Goal: Task Accomplishment & Management: Manage account settings

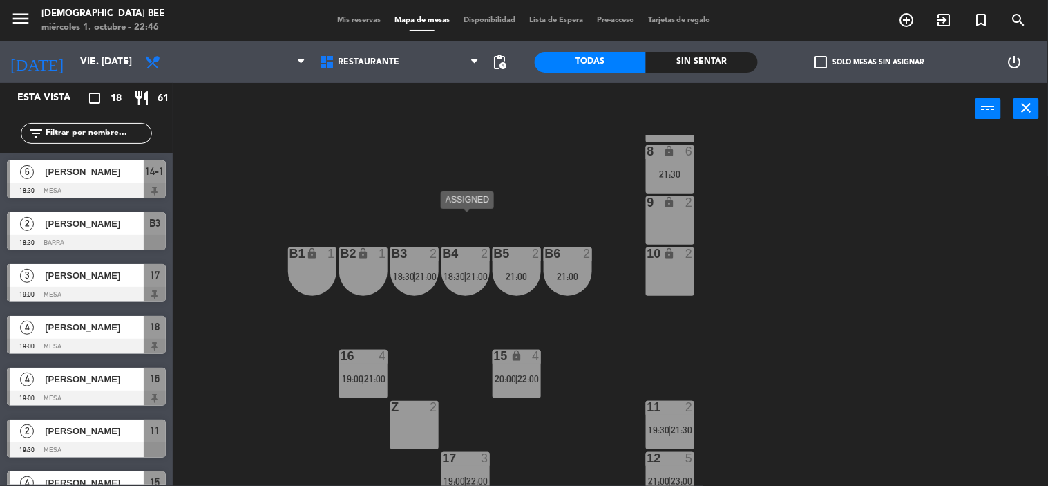
scroll to position [130, 0]
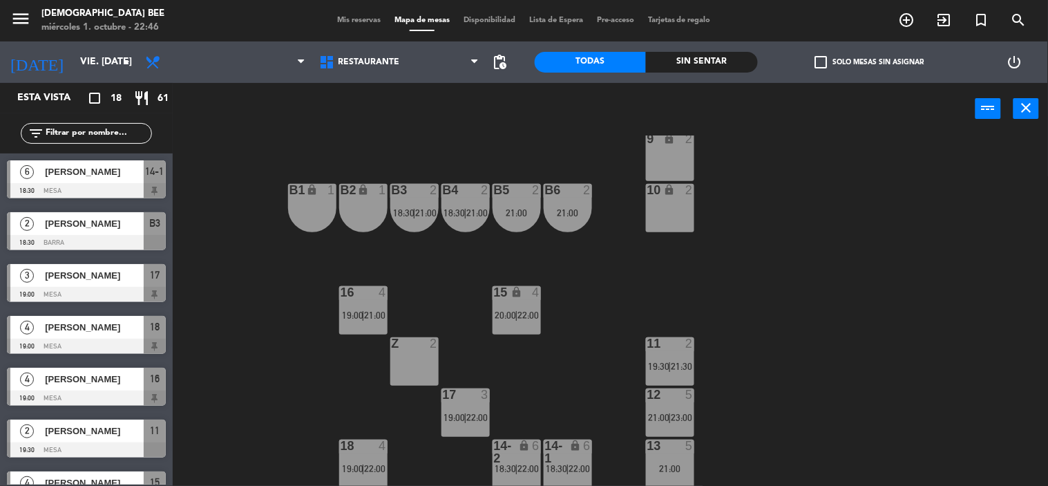
click at [36, 17] on span "menu" at bounding box center [25, 21] width 31 height 32
click at [29, 19] on icon "menu" at bounding box center [20, 18] width 21 height 21
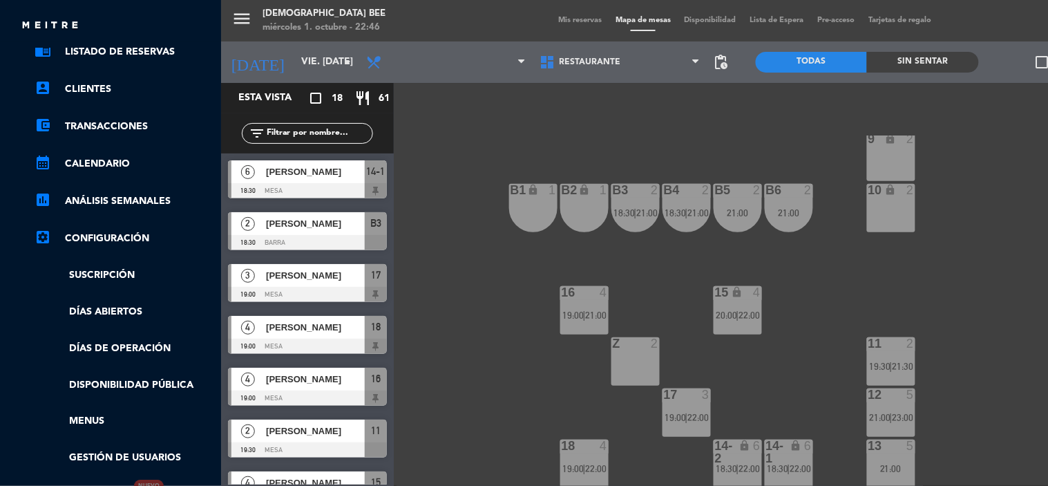
scroll to position [225, 0]
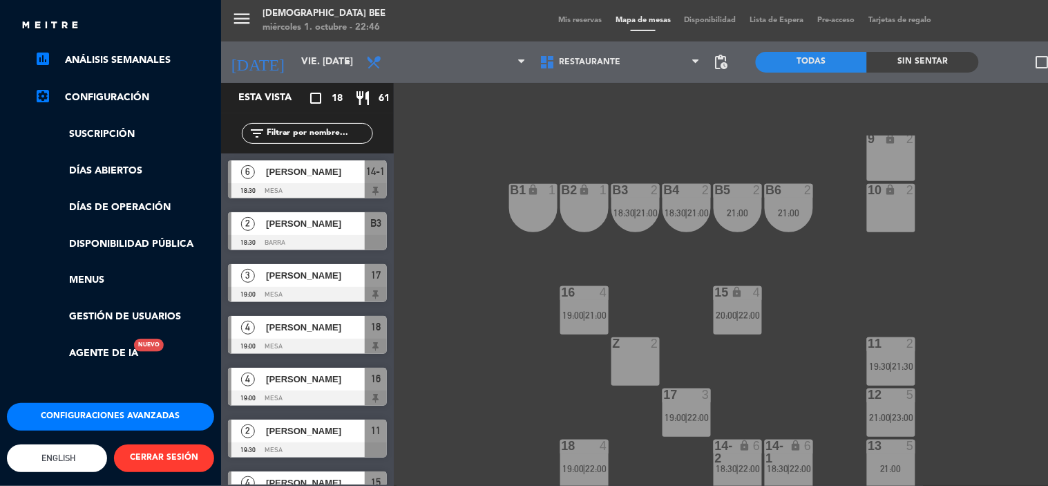
click at [123, 403] on button "Configuraciones avanzadas" at bounding box center [110, 417] width 207 height 28
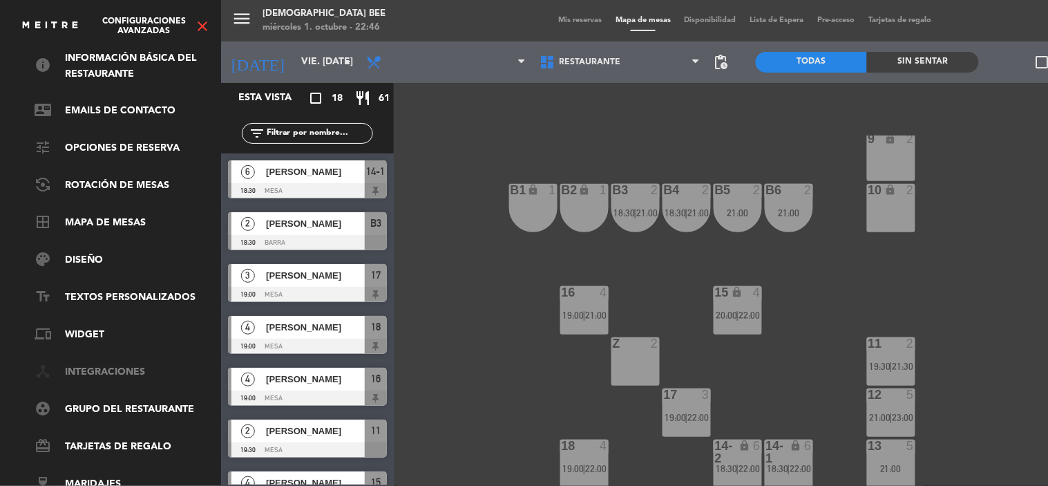
scroll to position [78, 0]
click at [109, 215] on link "border_all Mapa de mesas" at bounding box center [125, 223] width 180 height 17
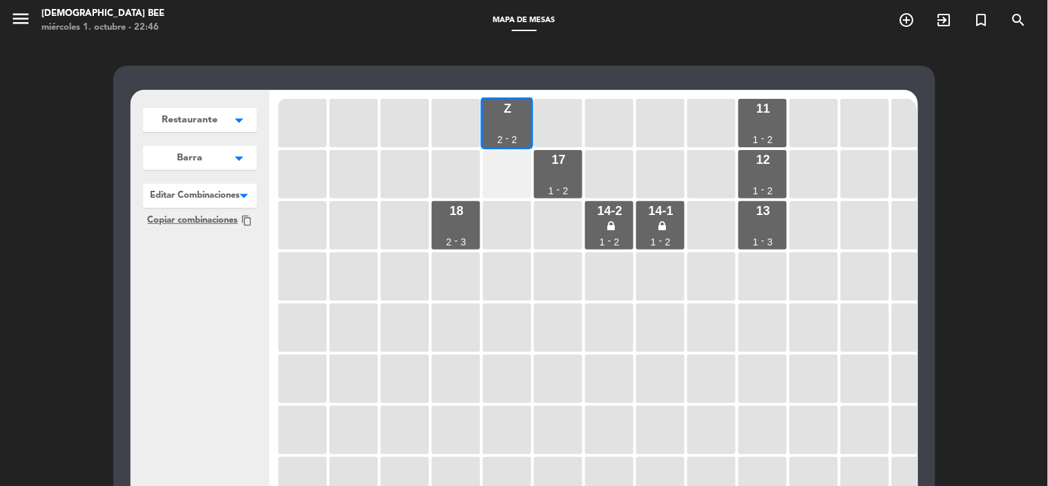
scroll to position [230, 0]
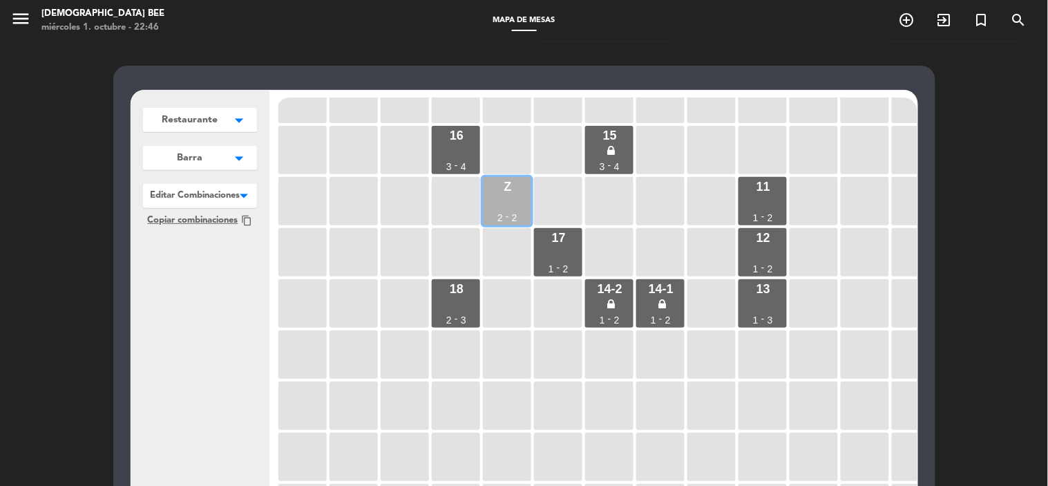
click at [505, 192] on div "Z 2 - 2" at bounding box center [507, 201] width 48 height 48
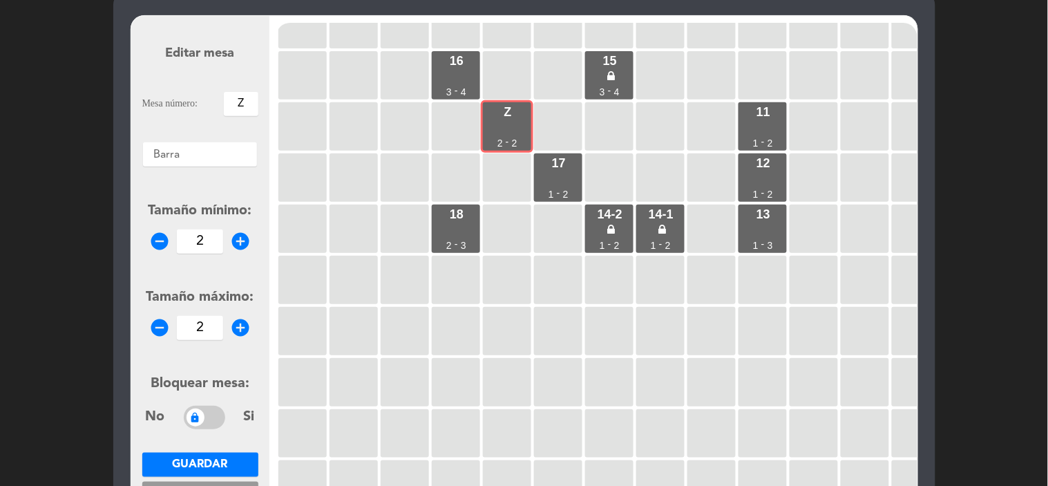
scroll to position [153, 0]
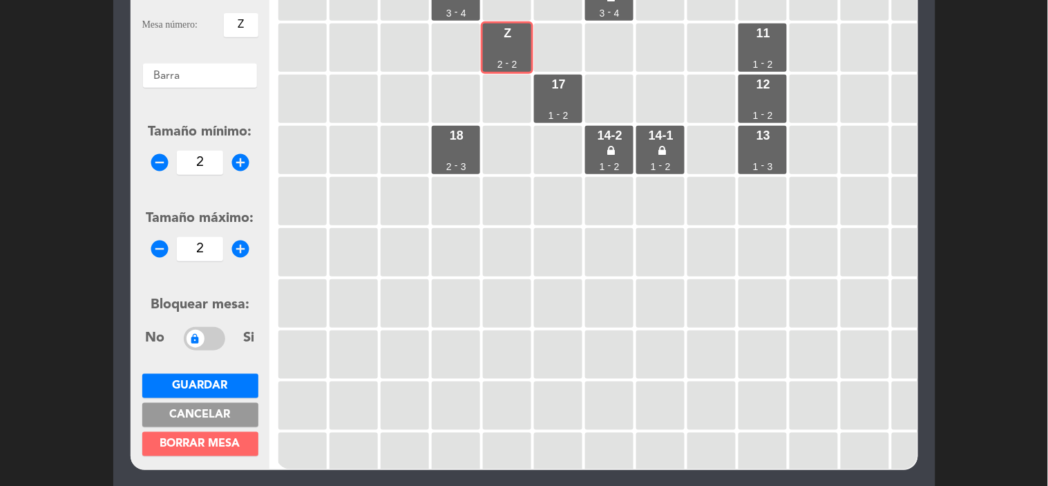
click at [206, 346] on span at bounding box center [204, 338] width 41 height 23
click at [218, 381] on span "Guardar" at bounding box center [200, 385] width 55 height 11
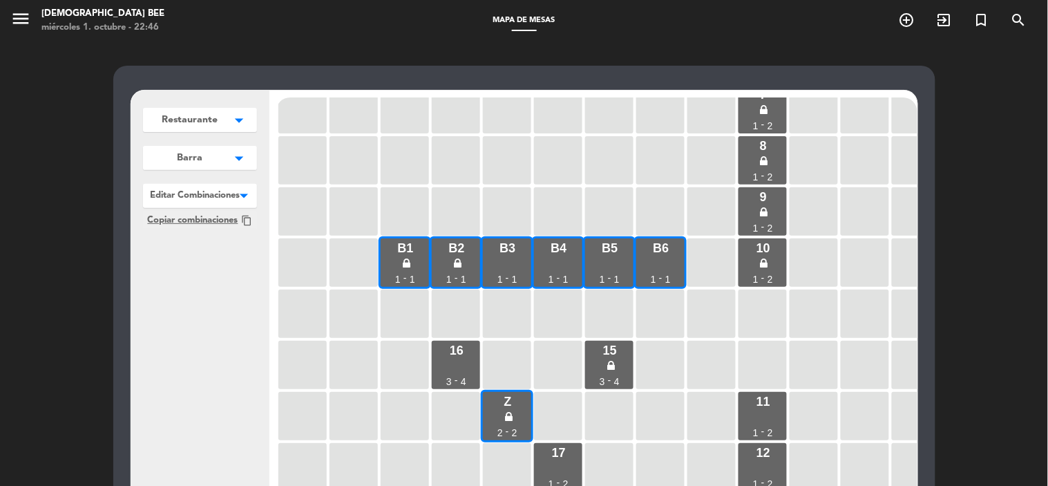
scroll to position [0, 0]
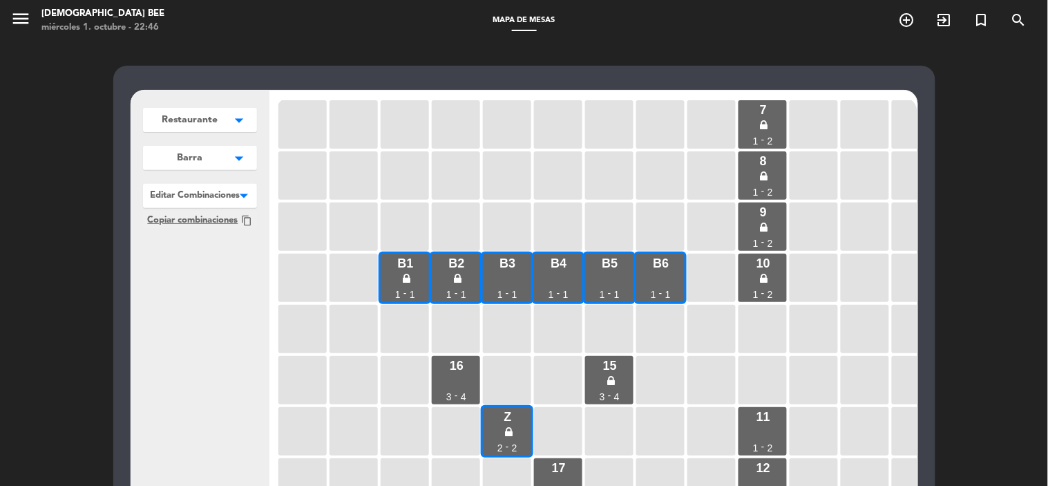
click at [43, 80] on div "Restaurante arrow_drop_down Restaurante edit renombrar borrar Agregar Barra arr…" at bounding box center [524, 420] width 1048 height 758
click at [23, 22] on icon "menu" at bounding box center [20, 18] width 21 height 21
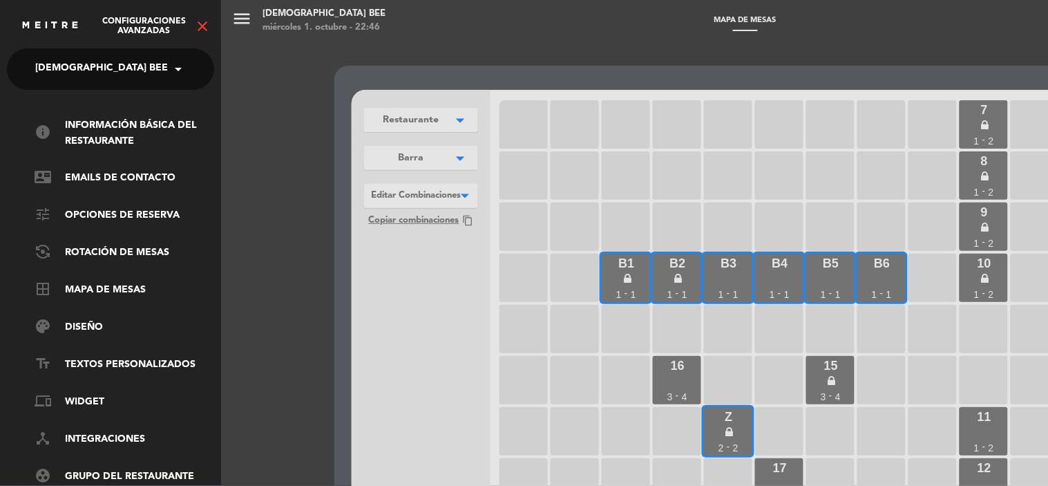
click at [200, 21] on icon "close" at bounding box center [202, 26] width 17 height 17
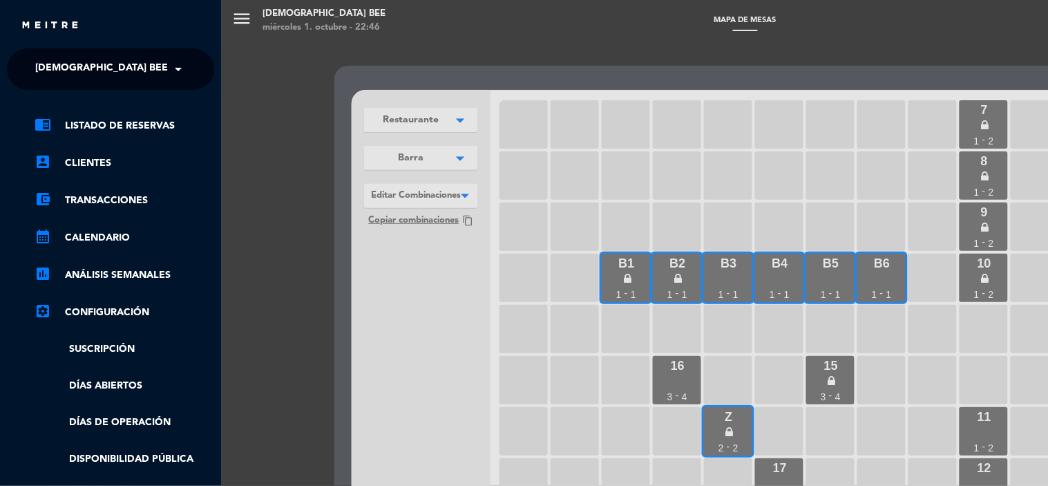
click at [113, 123] on link "chrome_reader_mode Listado de Reservas" at bounding box center [125, 125] width 180 height 17
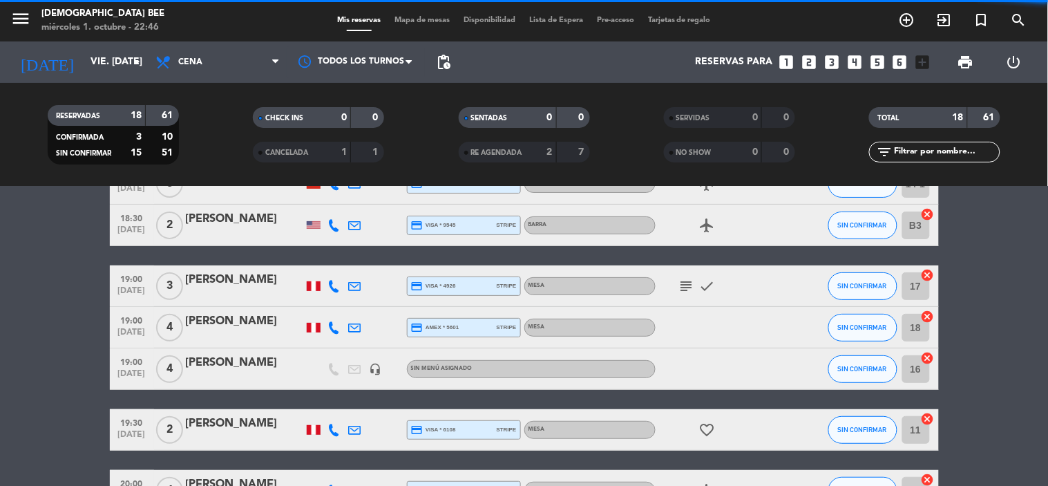
scroll to position [383, 0]
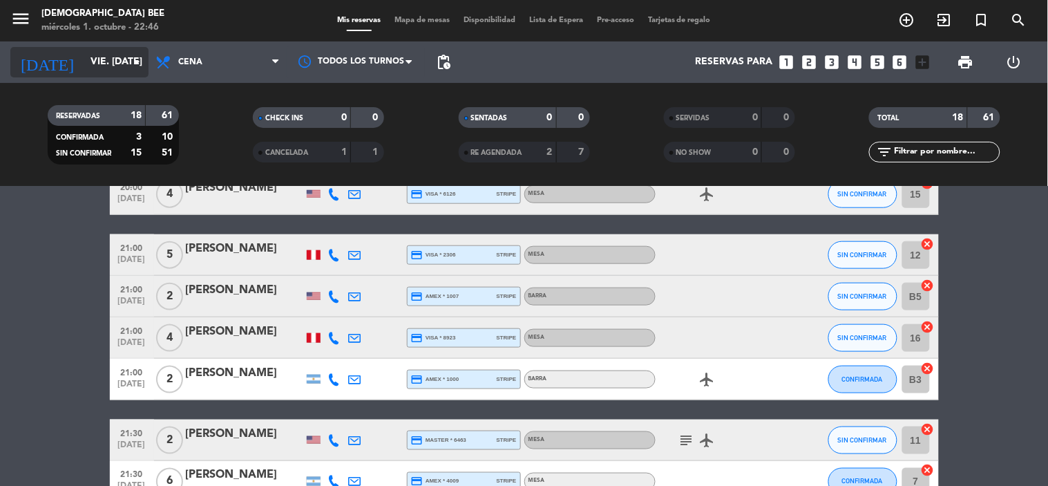
click at [92, 66] on input "vie. [DATE]" at bounding box center [149, 62] width 131 height 25
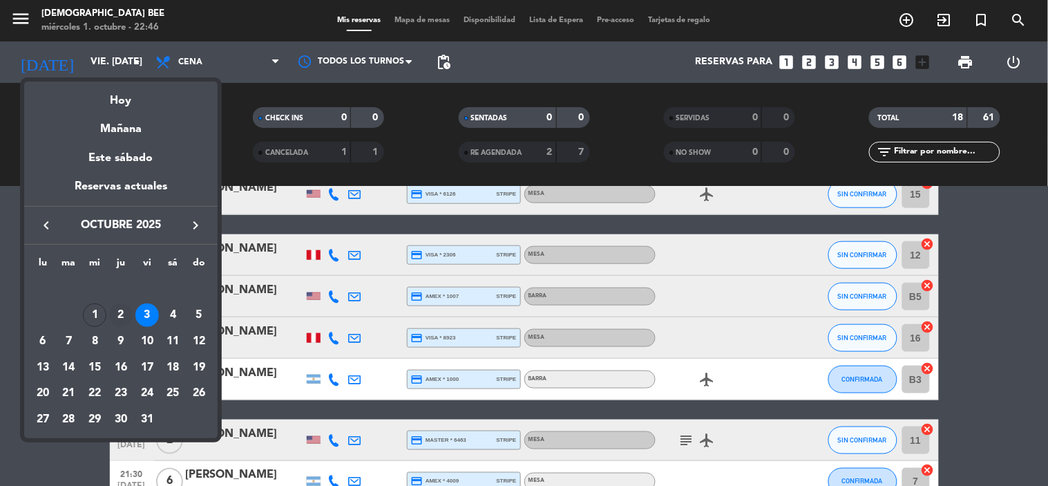
click at [116, 307] on div "2" at bounding box center [120, 314] width 23 height 23
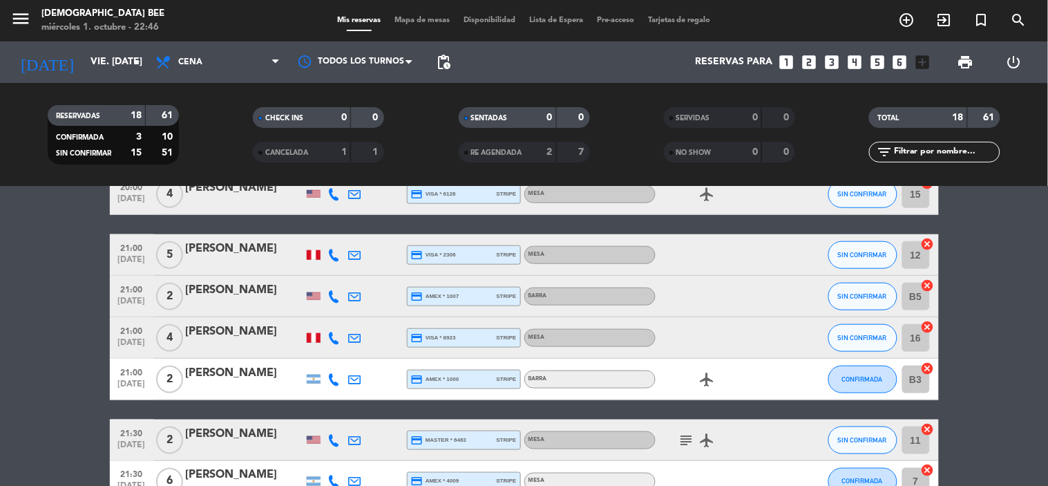
type input "[DEMOGRAPHIC_DATA] [DATE]"
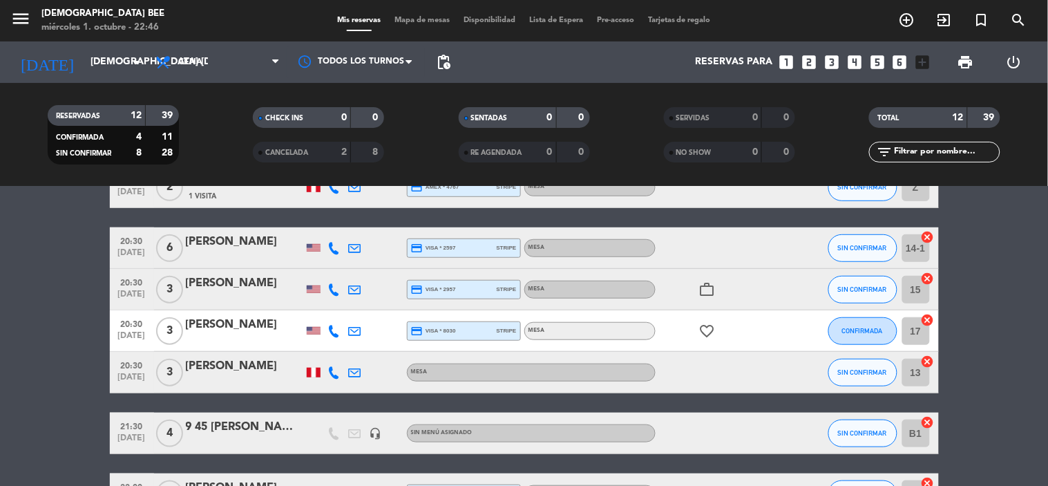
scroll to position [0, 0]
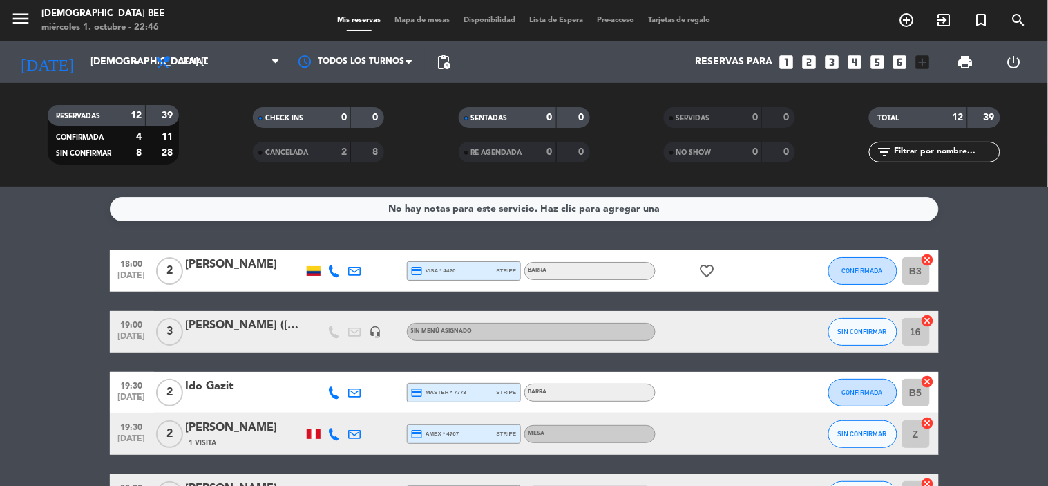
click at [418, 23] on span "Mapa de mesas" at bounding box center [422, 21] width 69 height 8
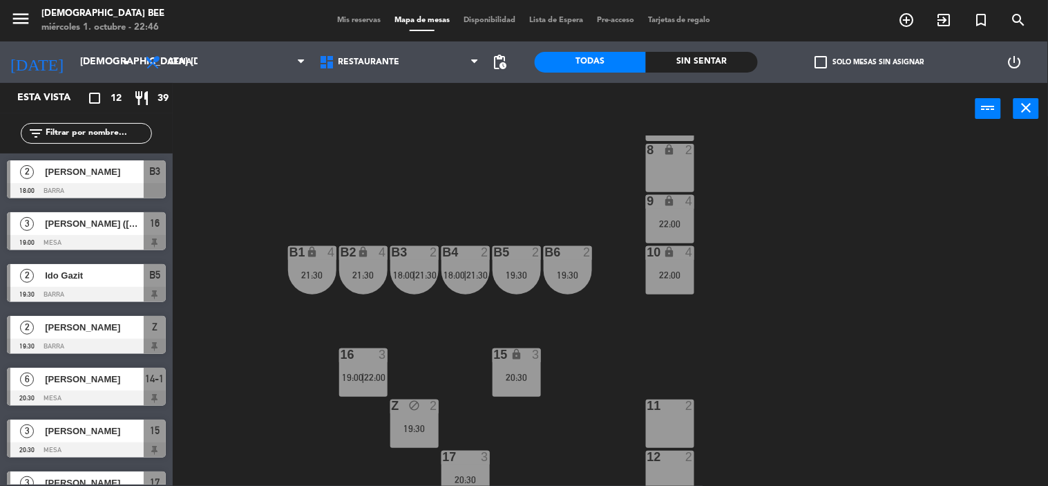
scroll to position [130, 0]
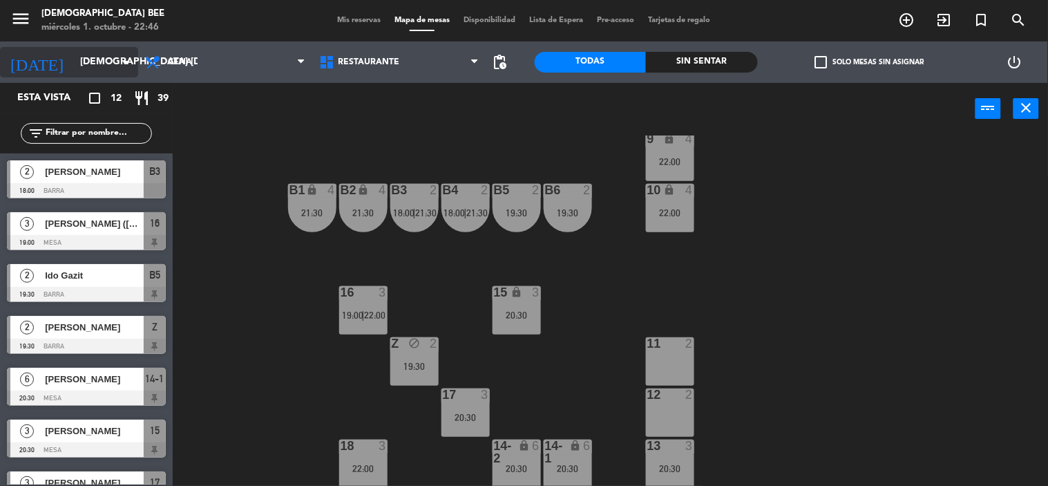
click at [107, 53] on input "[DEMOGRAPHIC_DATA] [DATE]" at bounding box center [138, 62] width 131 height 25
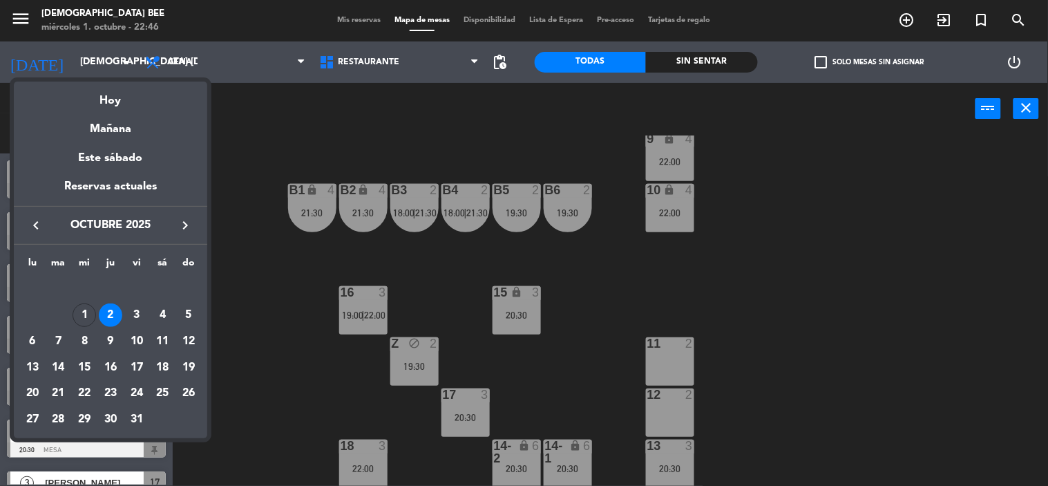
drag, startPoint x: 286, startPoint y: 383, endPoint x: 305, endPoint y: 383, distance: 18.7
click at [286, 383] on div at bounding box center [524, 243] width 1048 height 486
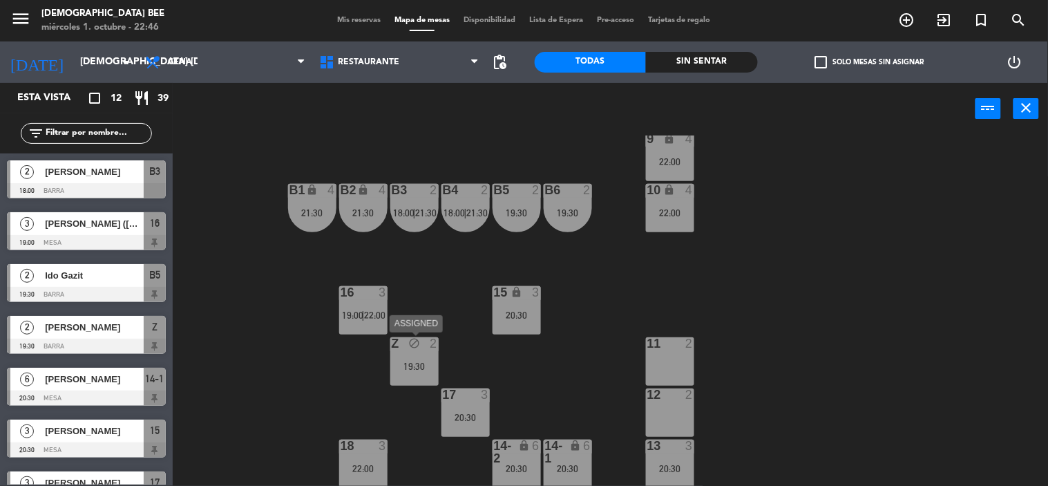
click at [412, 375] on div "Z block 2 19:30" at bounding box center [414, 361] width 48 height 48
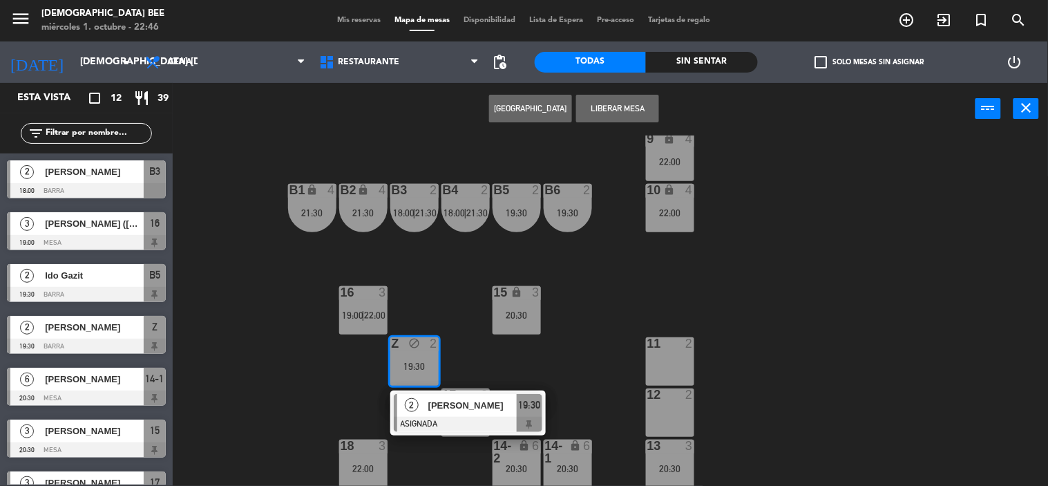
click at [451, 285] on div "7 lock 2 8 lock 2 9 lock 4 22:00 B1 lock 4 21:30 B2 lock 4 21:30 B3 2 18:00 | 2…" at bounding box center [615, 310] width 865 height 351
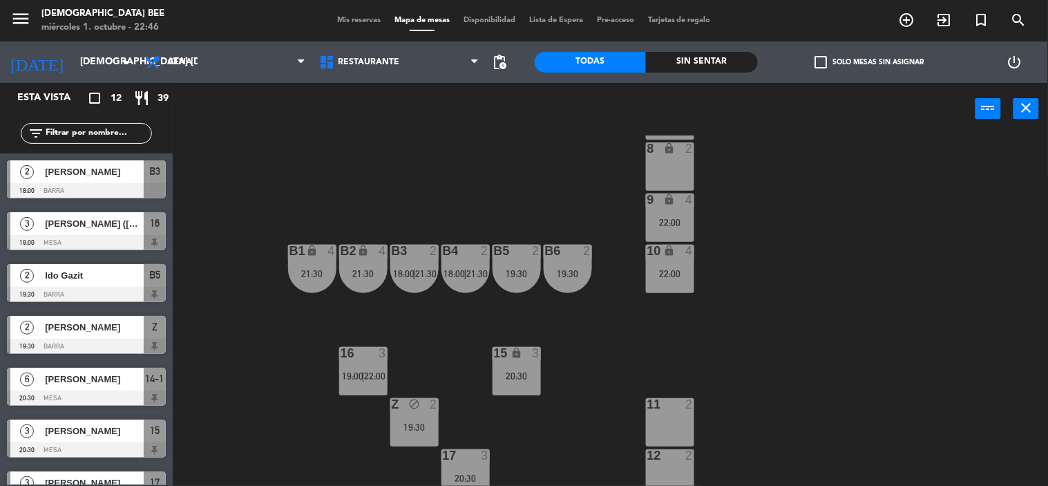
scroll to position [0, 0]
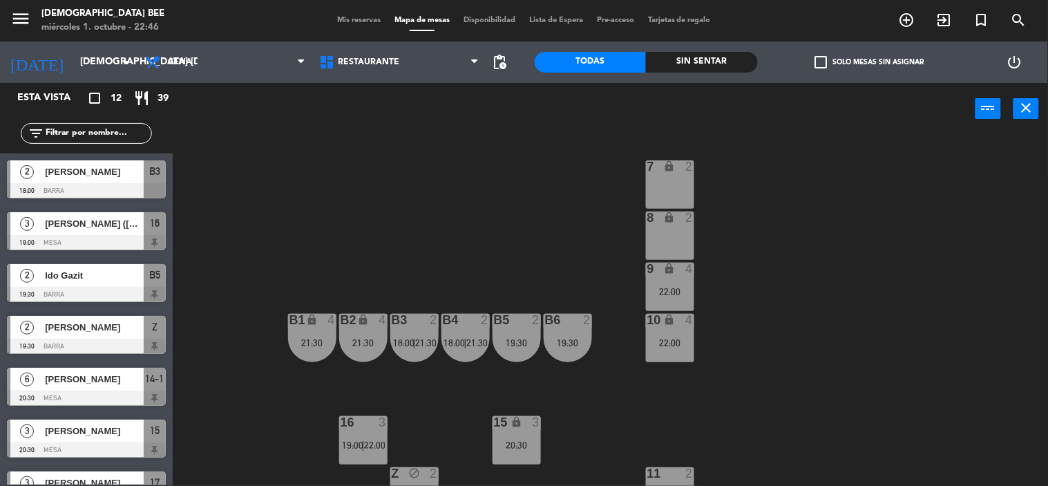
click at [683, 277] on div "9 lock 4 22:00" at bounding box center [670, 287] width 48 height 48
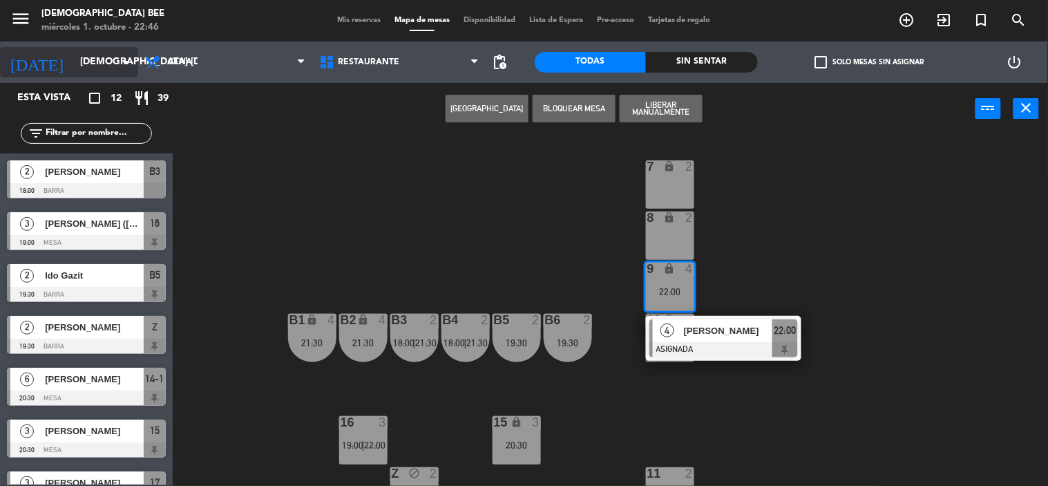
click at [73, 66] on input "[DEMOGRAPHIC_DATA] [DATE]" at bounding box center [138, 62] width 131 height 25
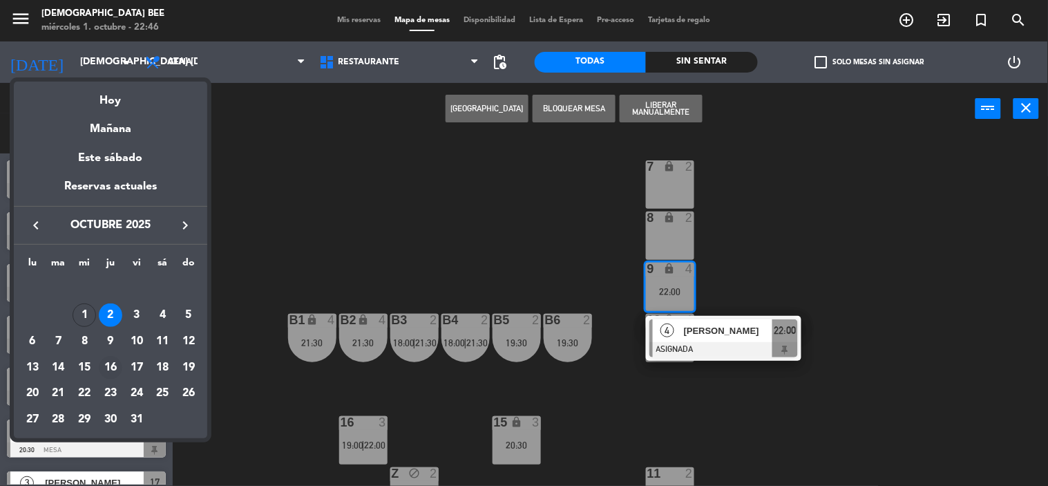
click at [115, 372] on div "16" at bounding box center [110, 367] width 23 height 23
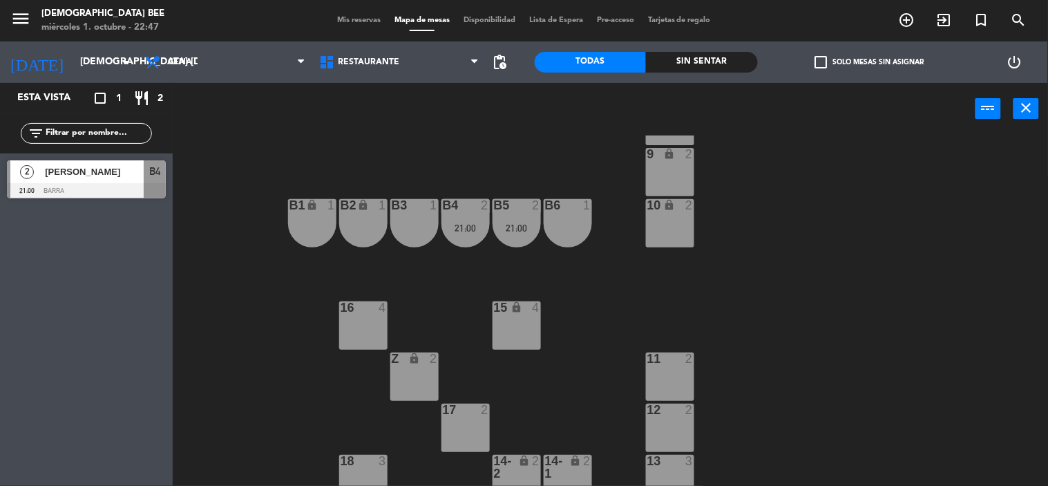
scroll to position [130, 0]
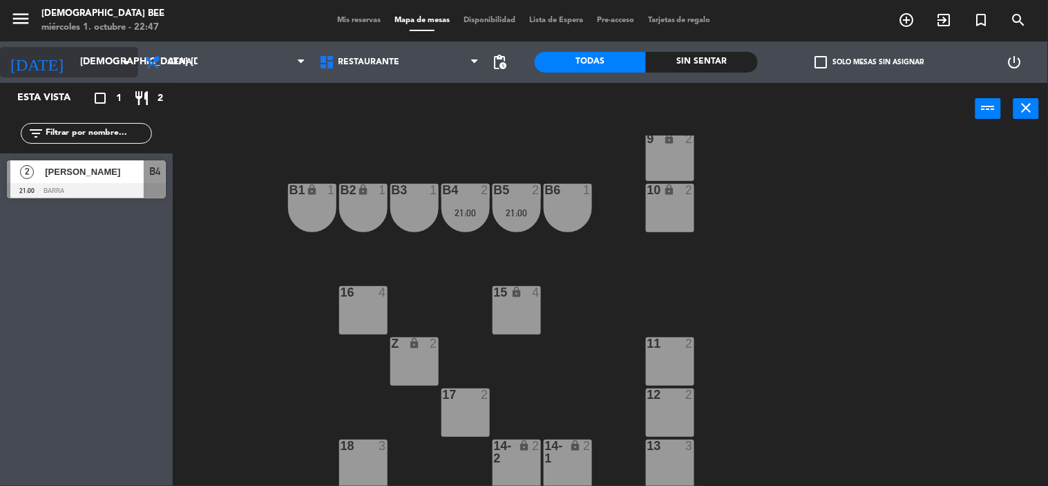
click at [98, 66] on input "[DEMOGRAPHIC_DATA] [DATE]" at bounding box center [138, 62] width 131 height 25
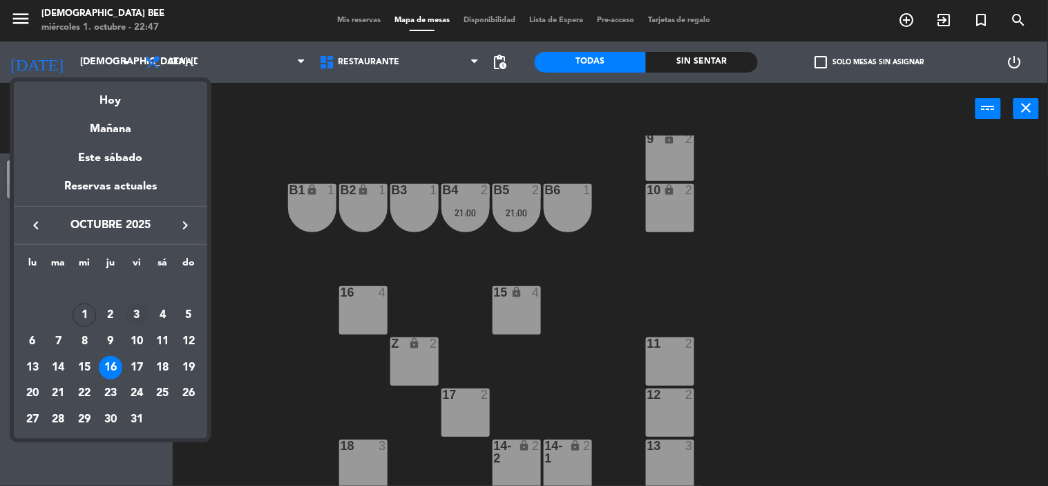
click at [134, 316] on div "3" at bounding box center [136, 314] width 23 height 23
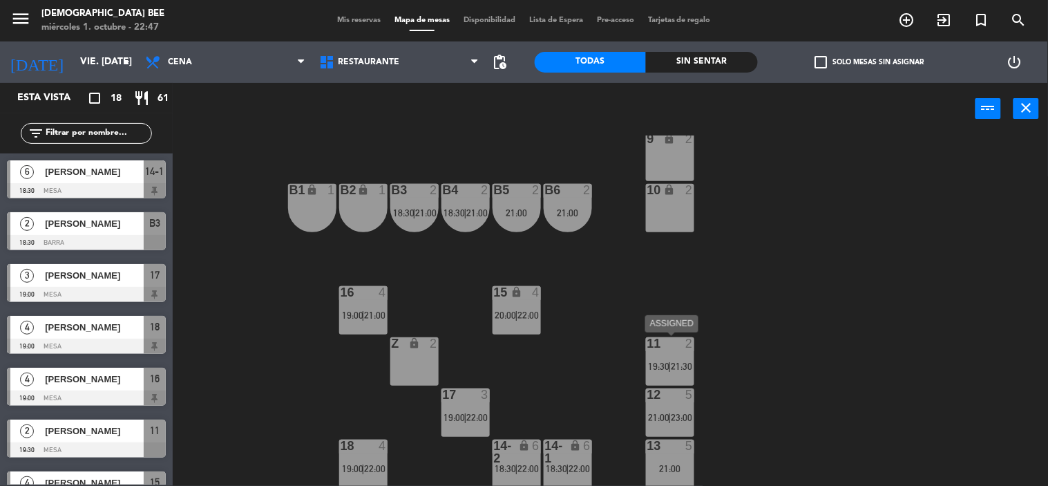
click at [675, 350] on div "11 2 19:30 | 21:30" at bounding box center [670, 361] width 48 height 48
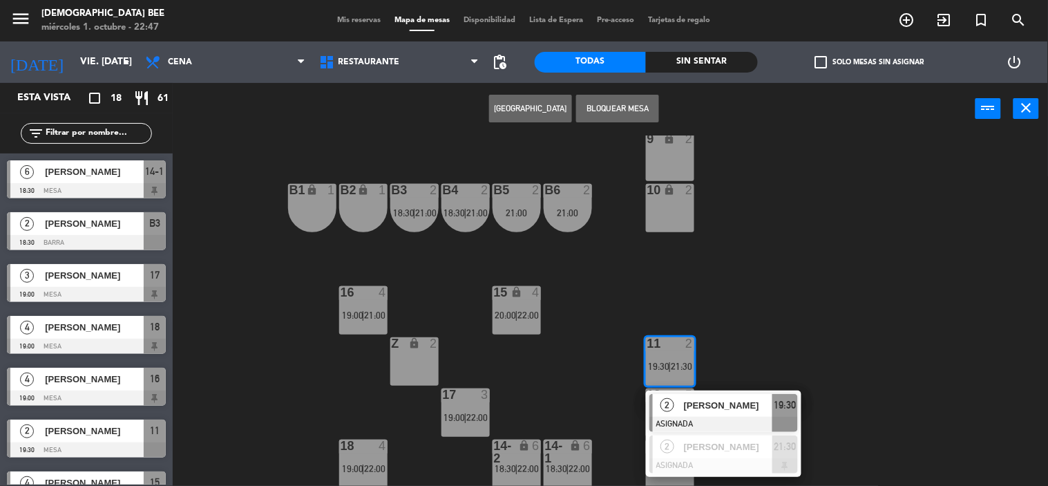
click at [731, 352] on div "7 lock 6 21:30 8 lock 6 21:30 9 lock 2 B1 lock 1 B2 lock 1 B3 2 18:30 | 21:00 B…" at bounding box center [615, 310] width 865 height 351
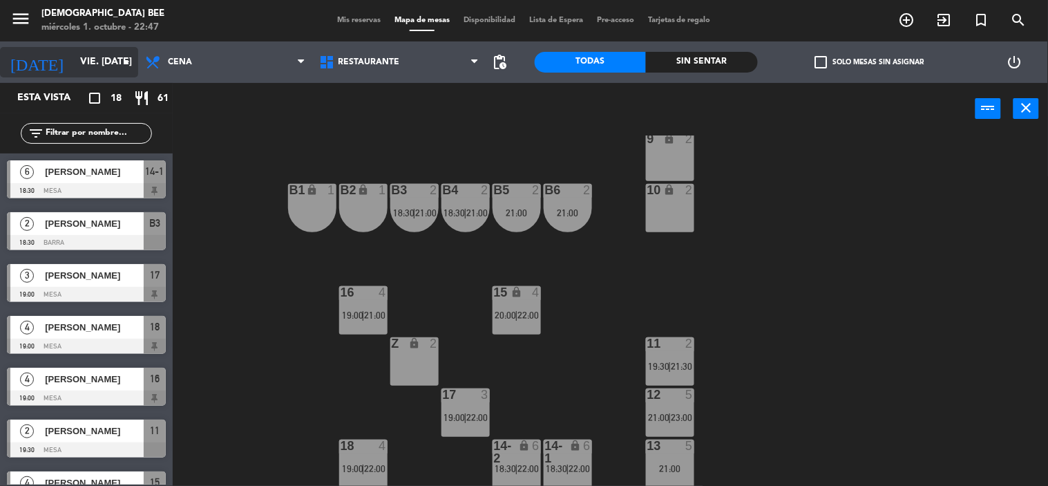
click at [83, 60] on input "vie. [DATE]" at bounding box center [138, 62] width 131 height 25
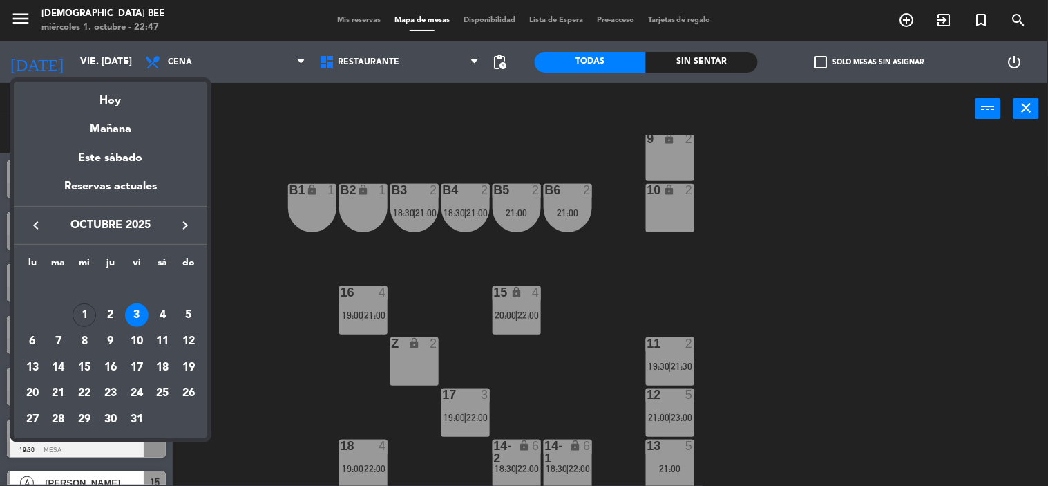
drag, startPoint x: 106, startPoint y: 316, endPoint x: 115, endPoint y: 307, distance: 11.7
click at [108, 316] on div "2" at bounding box center [110, 314] width 23 height 23
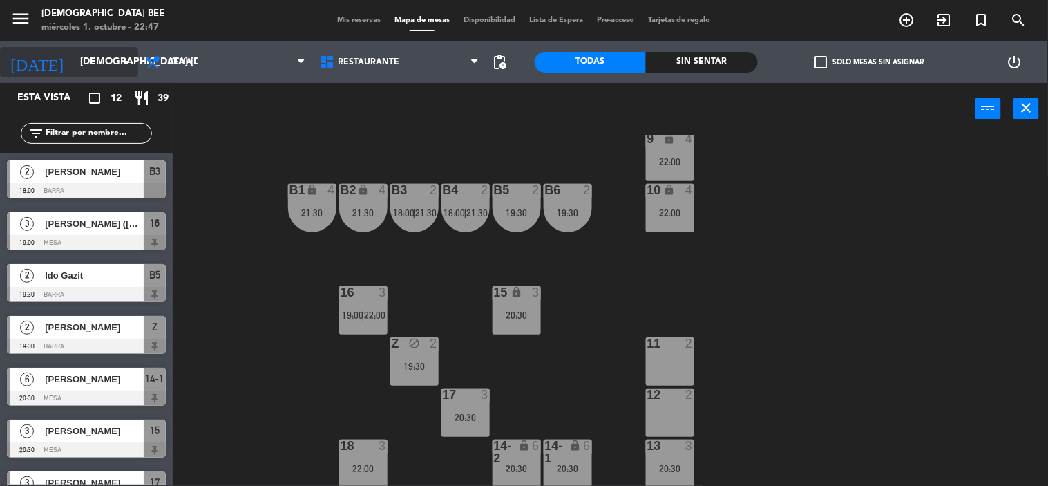
click at [92, 67] on input "[DEMOGRAPHIC_DATA] [DATE]" at bounding box center [138, 62] width 131 height 25
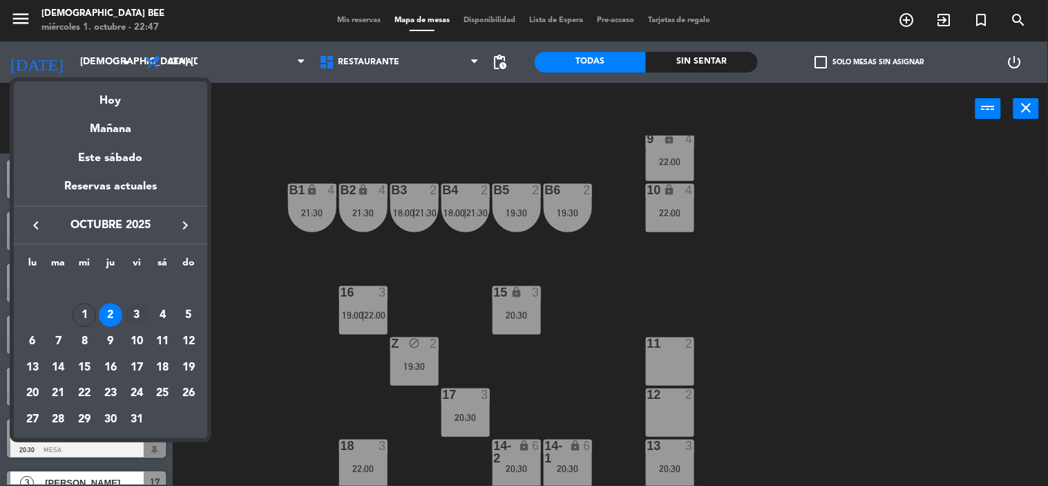
click at [140, 316] on div "3" at bounding box center [136, 314] width 23 height 23
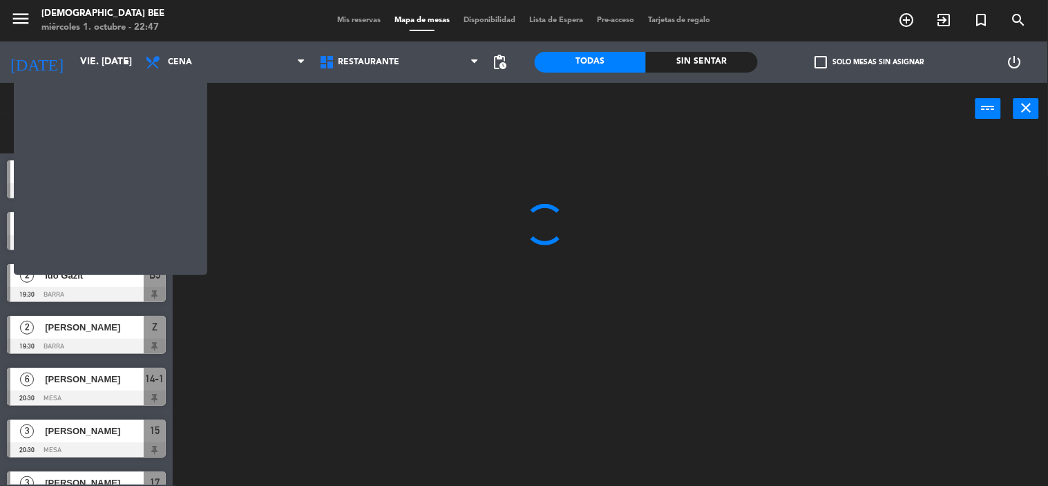
scroll to position [0, 0]
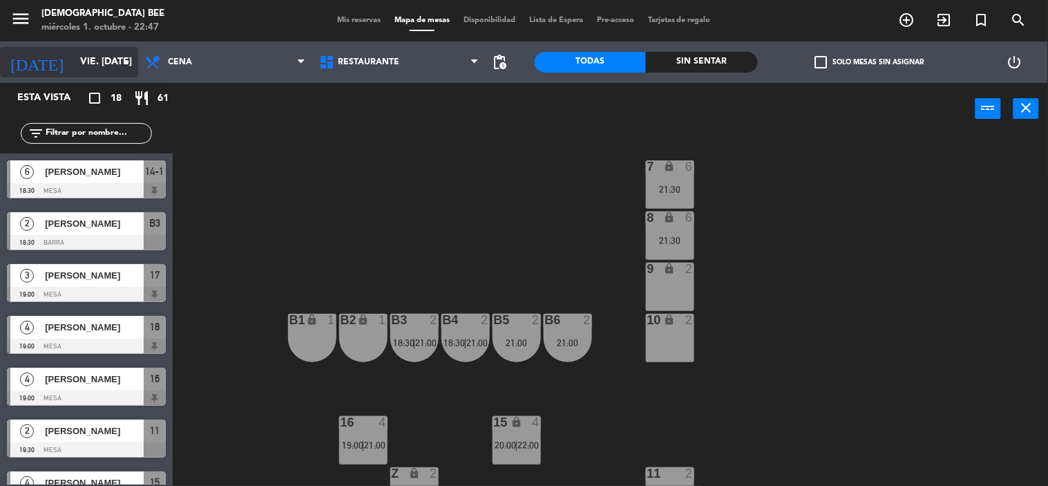
click at [73, 60] on input "vie. [DATE]" at bounding box center [138, 62] width 131 height 25
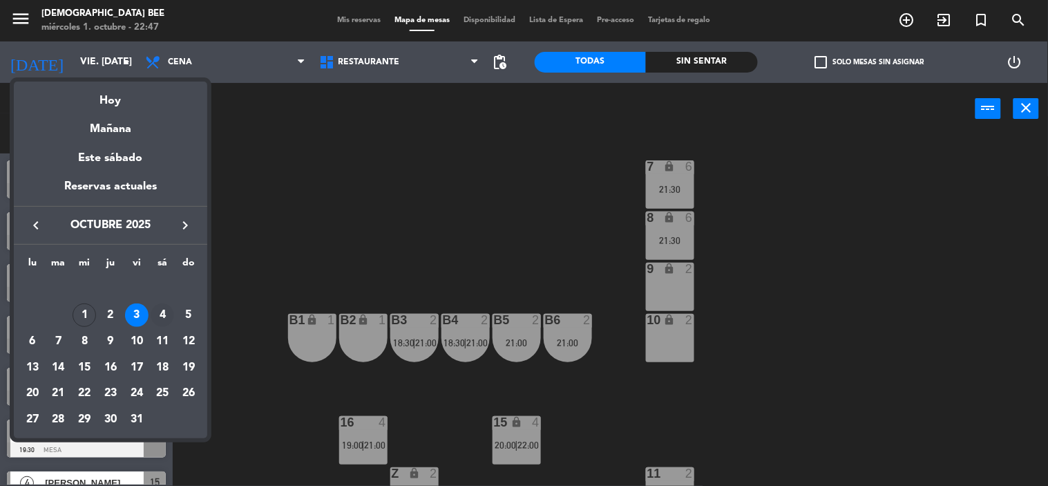
click at [159, 307] on div "4" at bounding box center [162, 314] width 23 height 23
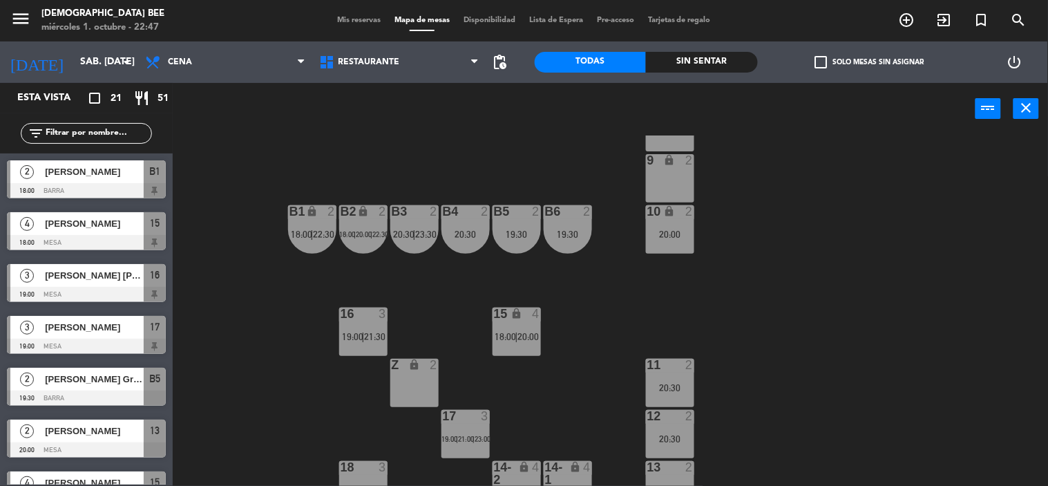
scroll to position [130, 0]
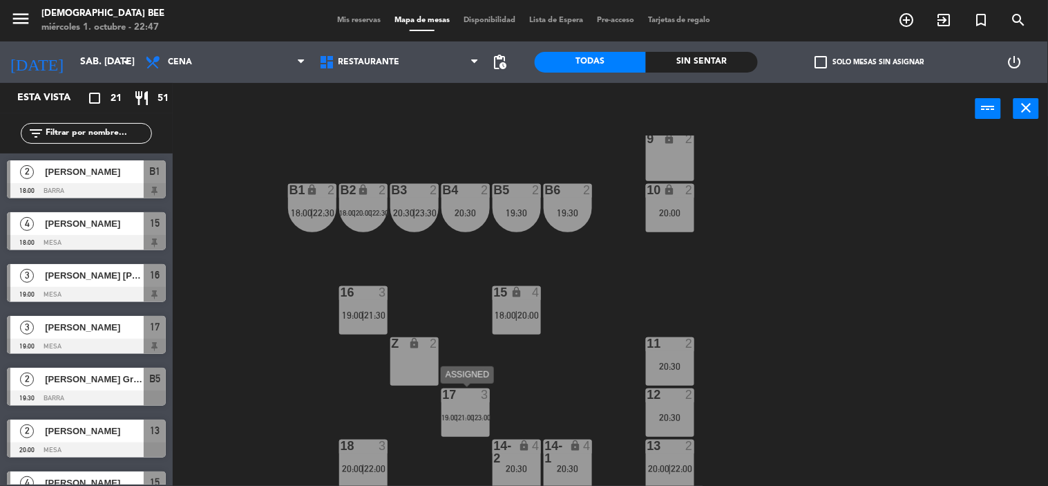
click at [448, 408] on div "17 3 19:00 | 21:00 | 23:00" at bounding box center [466, 412] width 48 height 48
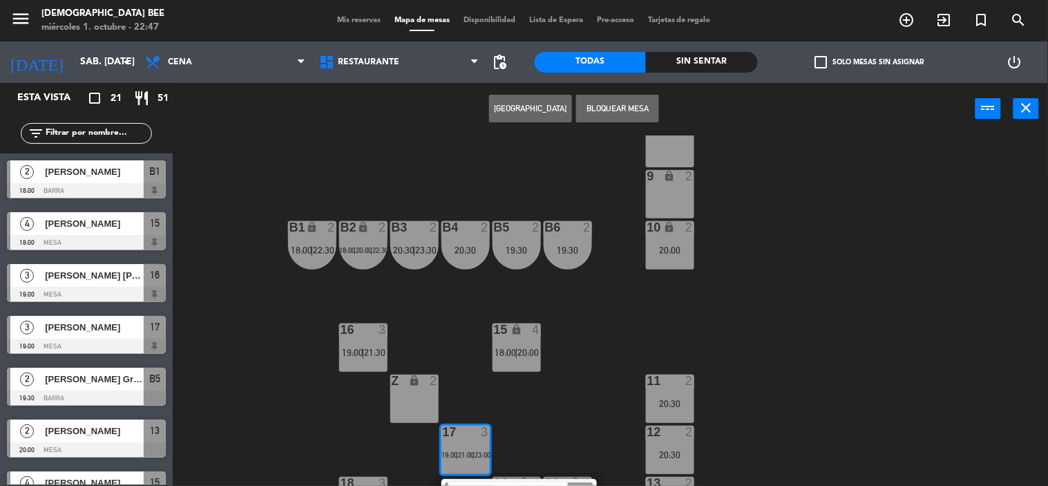
scroll to position [0, 0]
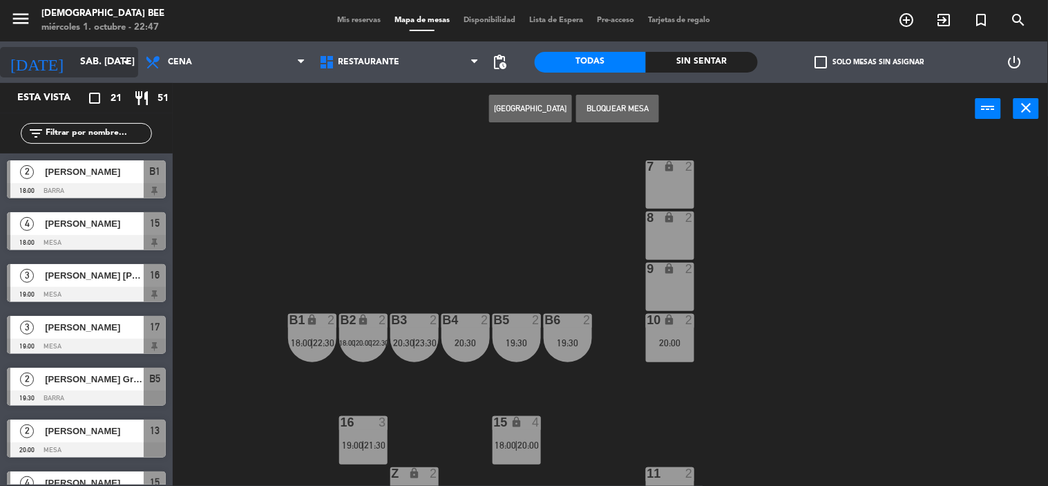
click at [73, 64] on input "sáb. [DATE]" at bounding box center [138, 62] width 131 height 25
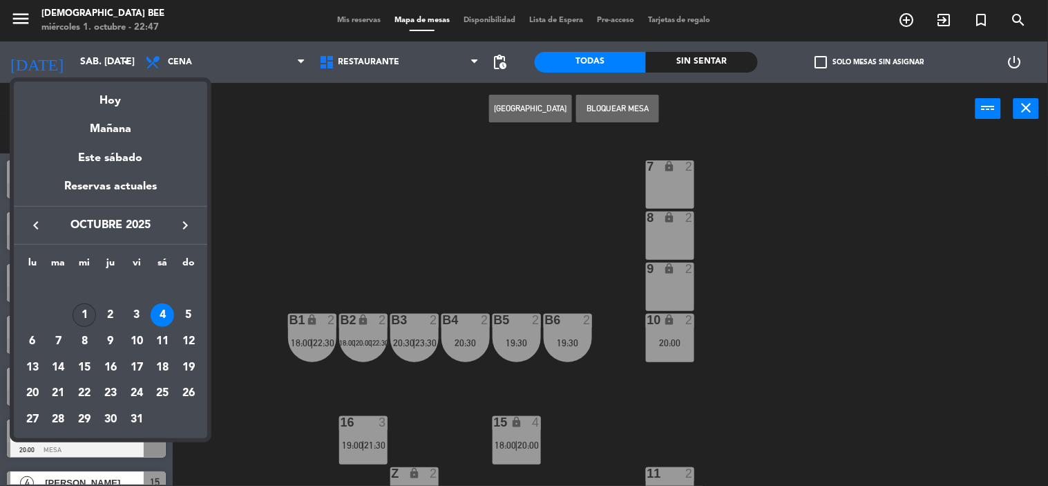
click at [83, 311] on div "1" at bounding box center [84, 314] width 23 height 23
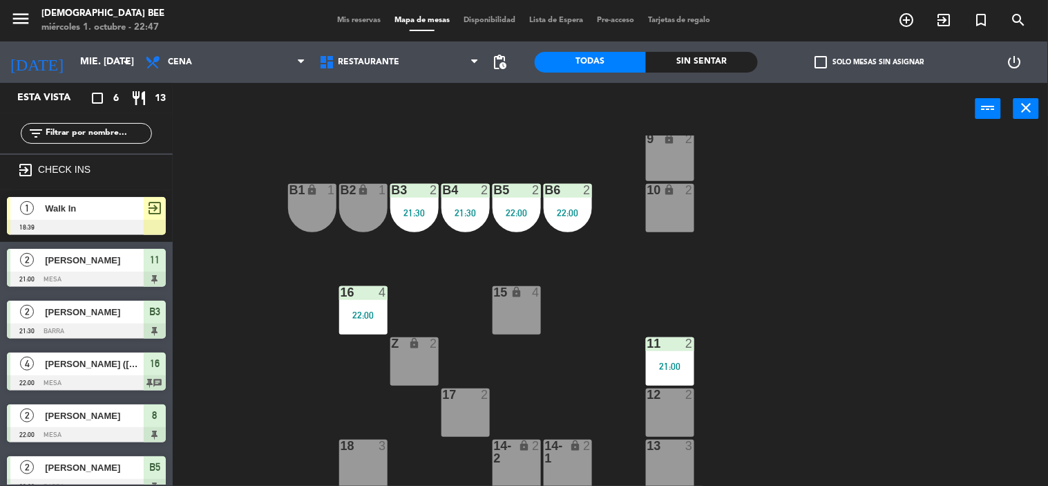
scroll to position [15, 0]
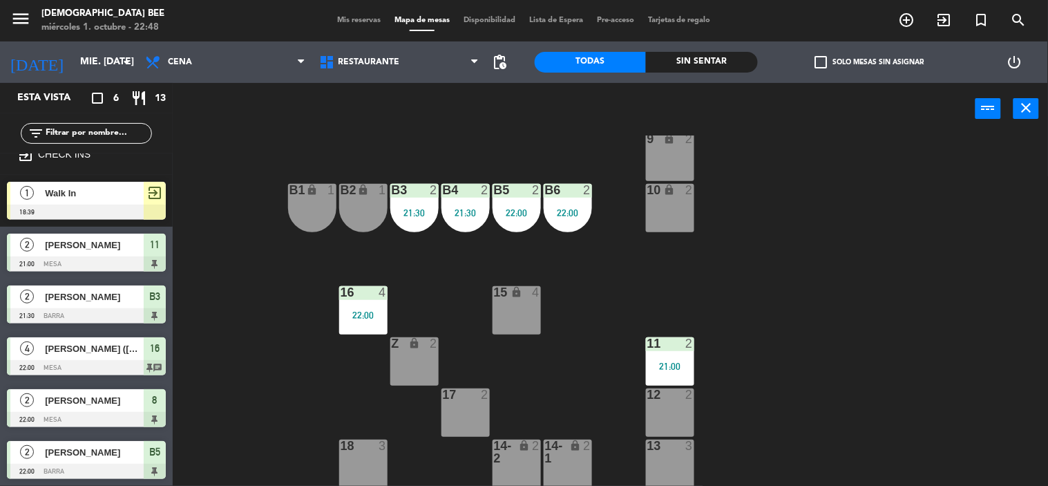
click at [437, 337] on div "2" at bounding box center [434, 343] width 8 height 12
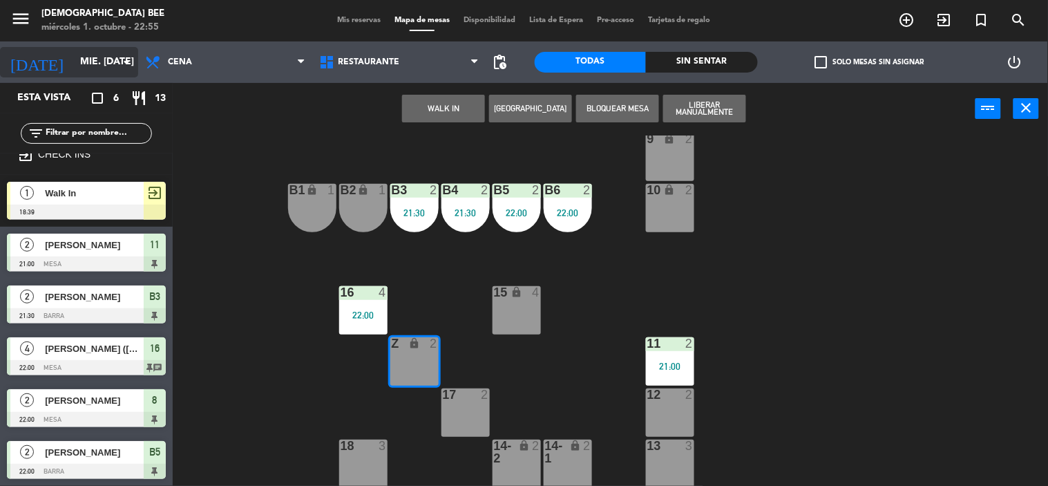
click at [73, 62] on input "mié. [DATE]" at bounding box center [138, 62] width 131 height 25
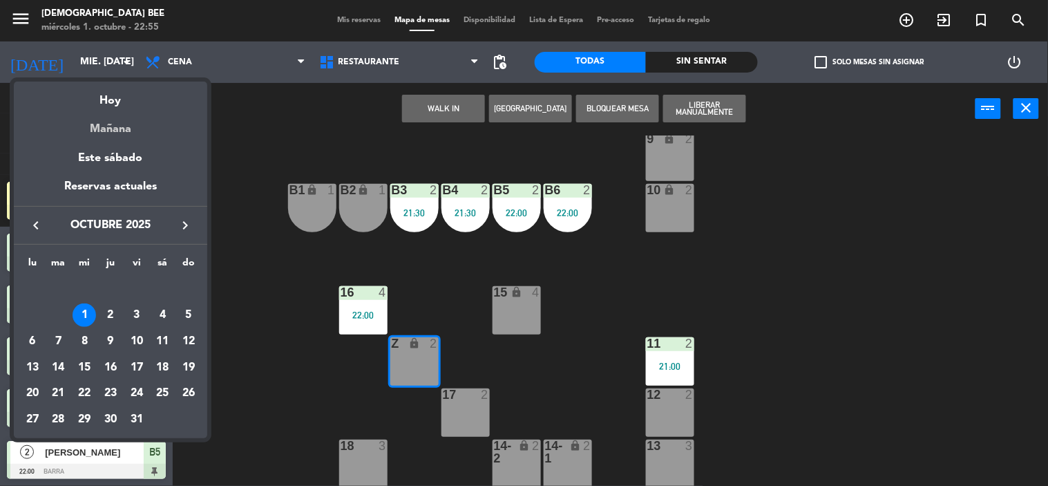
click at [107, 121] on div "Mañana" at bounding box center [110, 124] width 193 height 28
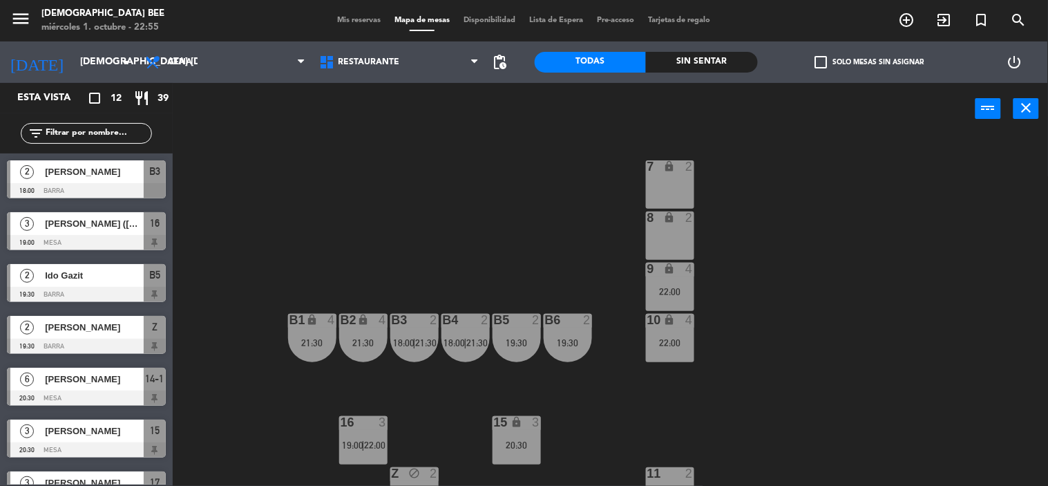
scroll to position [1, 0]
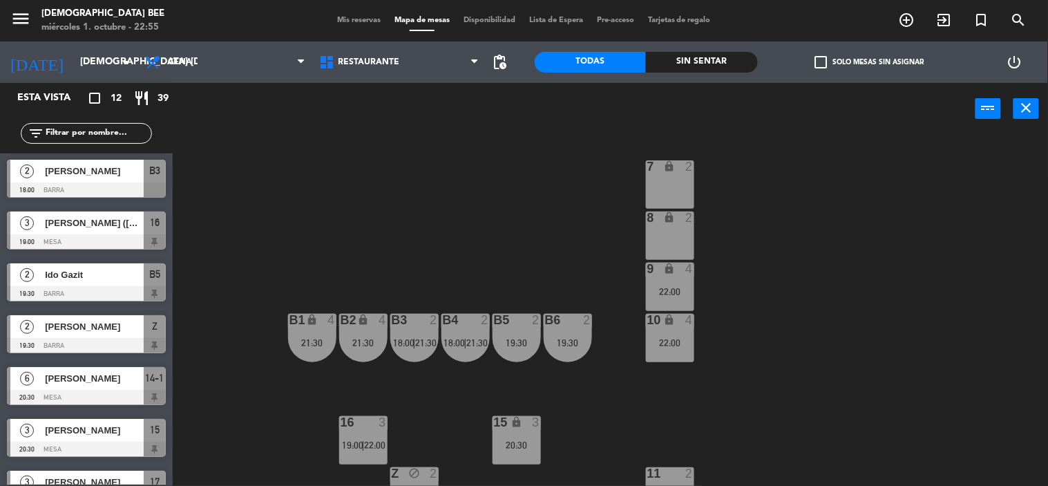
click at [68, 434] on span "[PERSON_NAME]" at bounding box center [94, 430] width 99 height 15
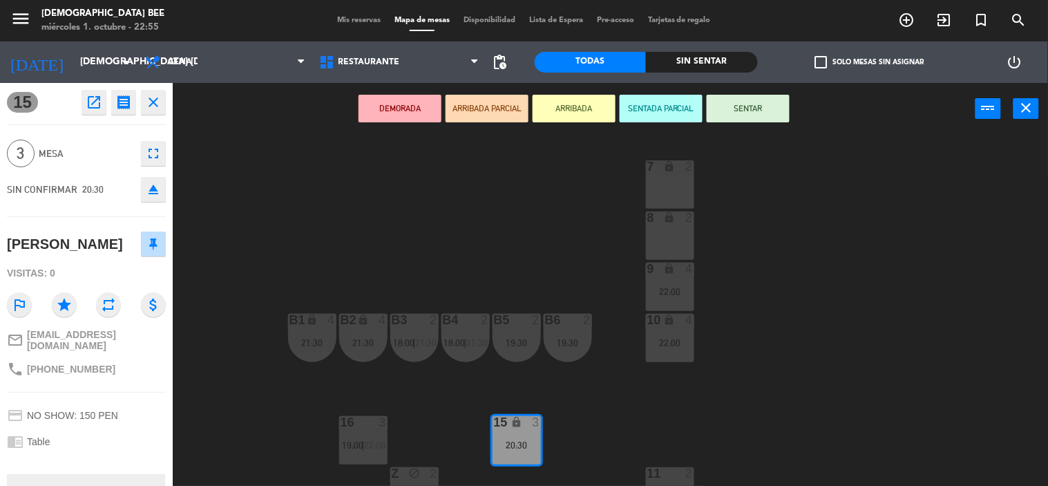
click at [263, 191] on div "7 lock 2 8 lock 2 9 lock 4 22:00 B1 lock 4 21:30 B2 lock 4 21:30 B3 2 18:00 | 2…" at bounding box center [615, 310] width 865 height 351
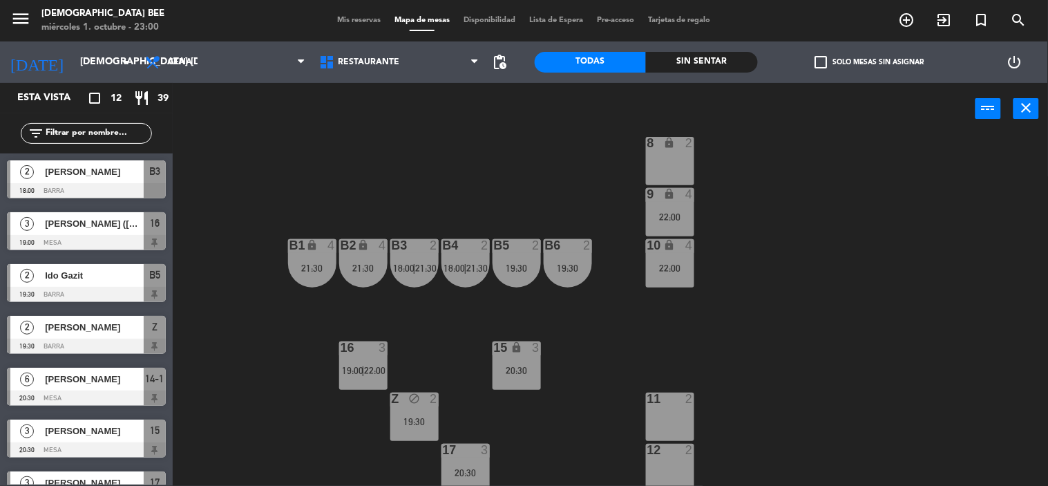
scroll to position [130, 0]
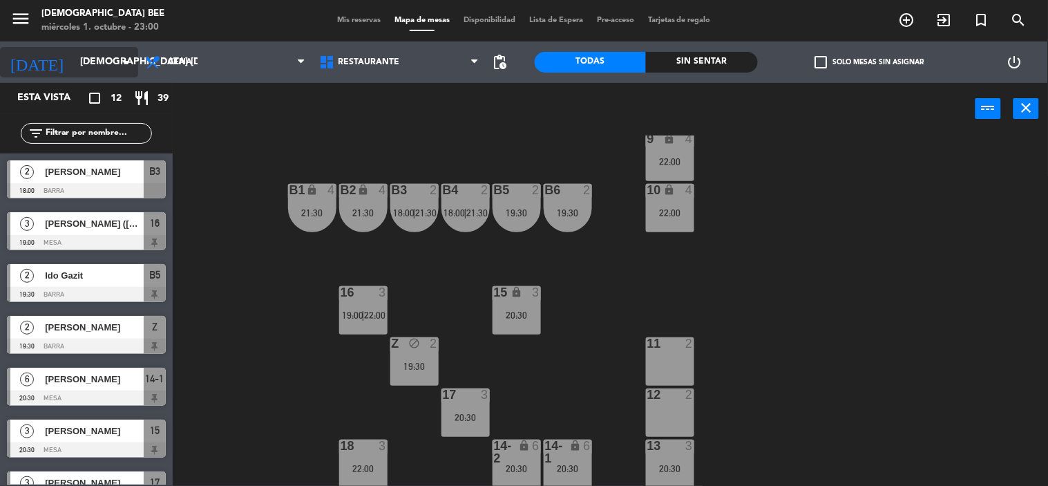
click at [73, 63] on input "[DEMOGRAPHIC_DATA] [DATE]" at bounding box center [138, 62] width 131 height 25
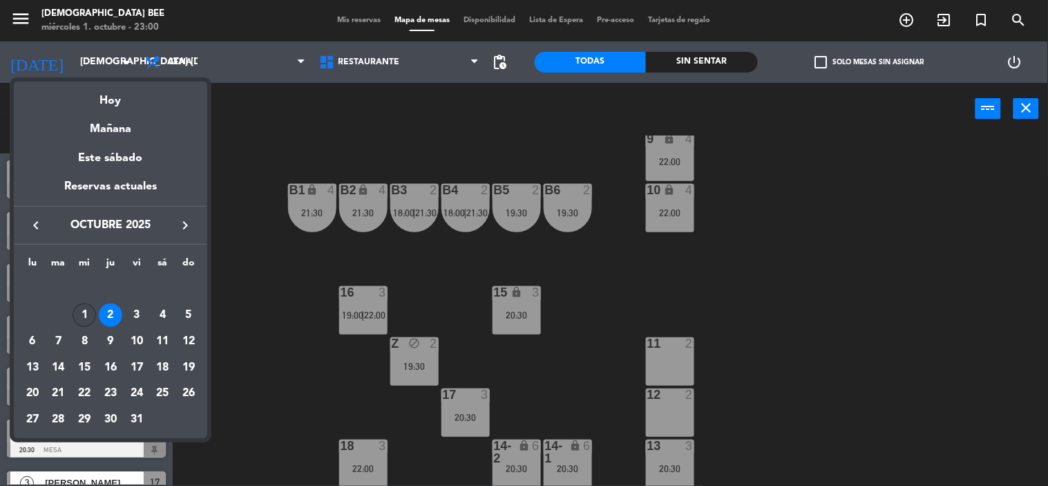
click at [81, 315] on div "1" at bounding box center [84, 314] width 23 height 23
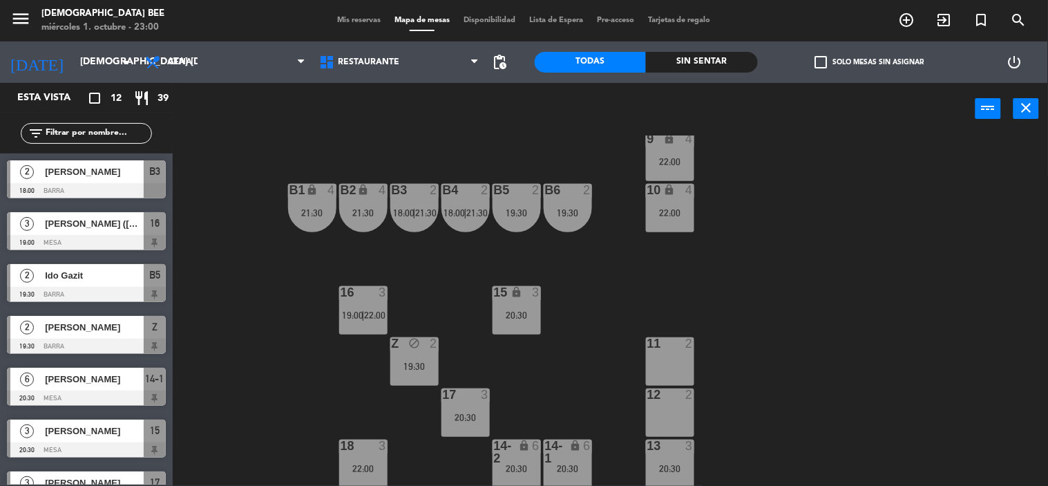
type input "mié. [DATE]"
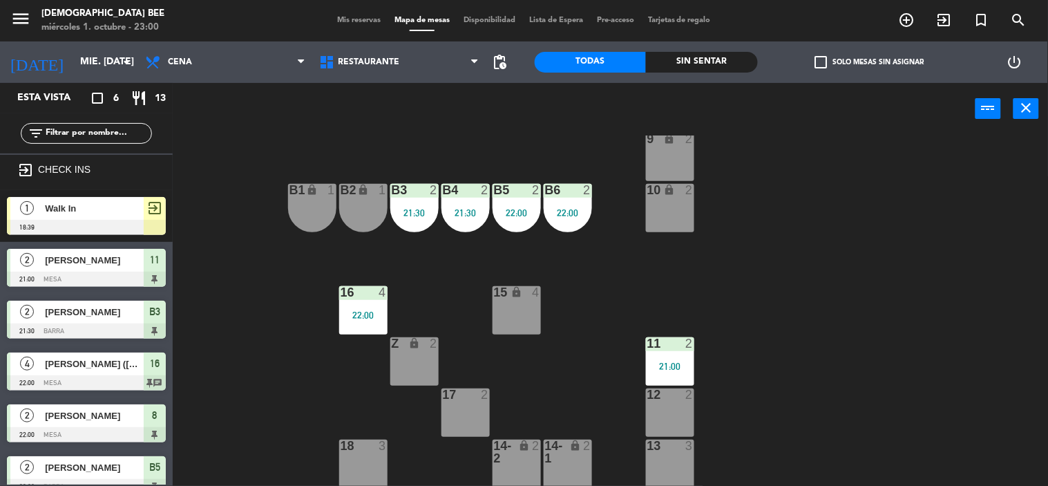
click at [361, 316] on div "22:00" at bounding box center [363, 315] width 48 height 10
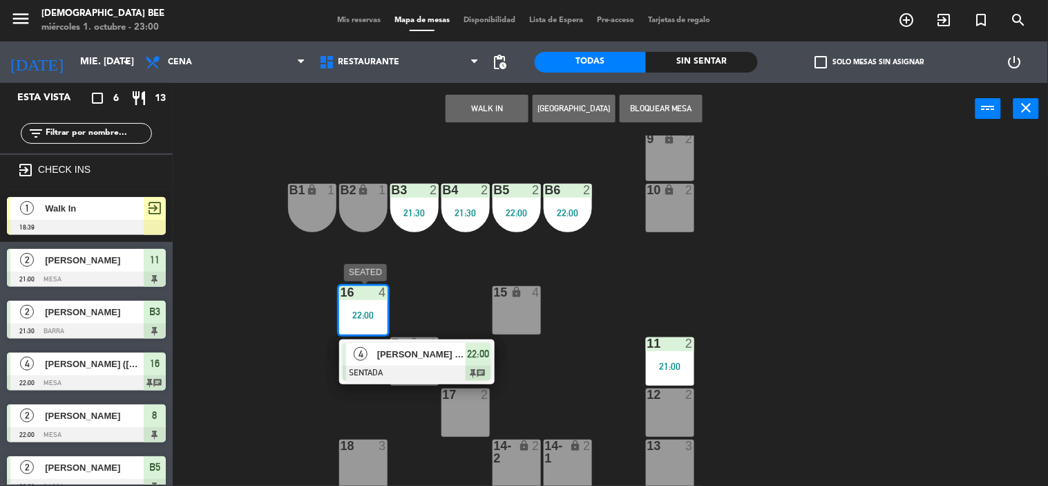
click at [466, 370] on div at bounding box center [417, 373] width 149 height 15
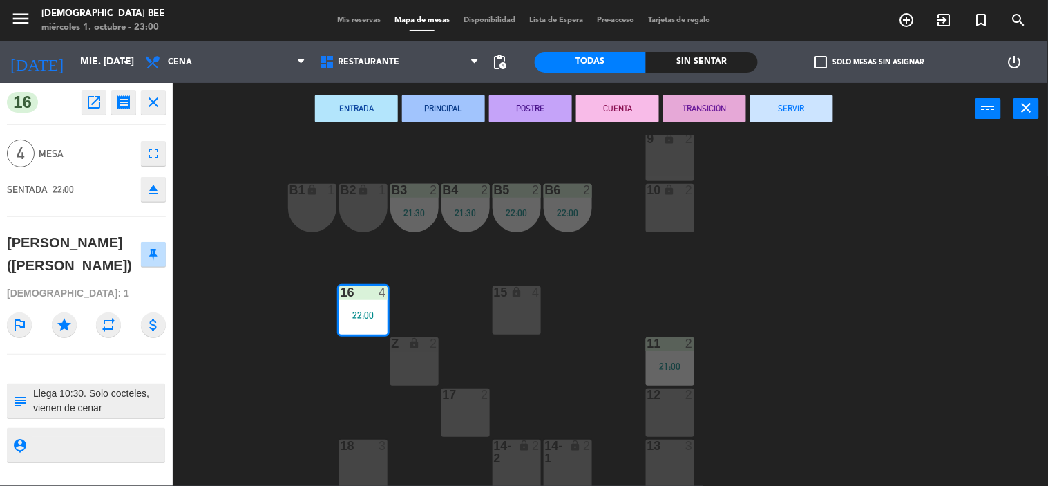
click at [597, 284] on div "7 lock 2 8 lock 2 22:00 9 lock 2 B1 lock 1 B2 lock 1 B3 2 21:30 B4 2 21:30 B5 2…" at bounding box center [615, 310] width 865 height 351
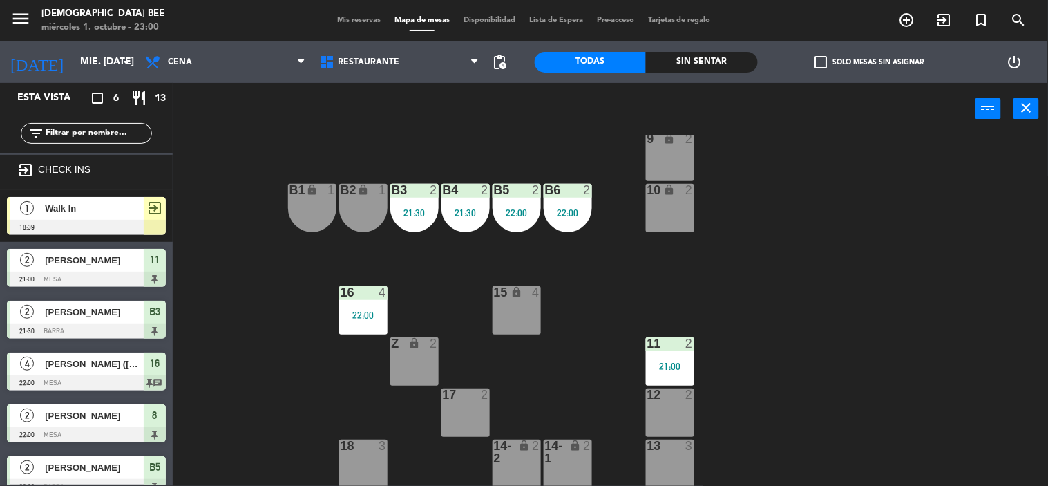
click at [357, 26] on div "Mis reservas Mapa de mesas Disponibilidad Lista de Espera Pre-acceso Tarjetas d…" at bounding box center [524, 21] width 388 height 12
click at [361, 17] on span "Mis reservas" at bounding box center [358, 21] width 57 height 8
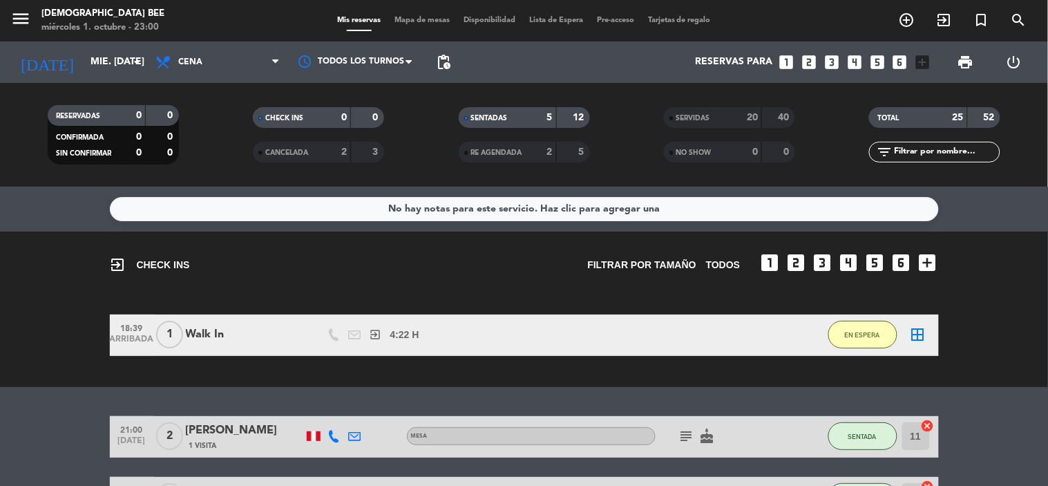
click at [533, 118] on div "5" at bounding box center [539, 118] width 28 height 16
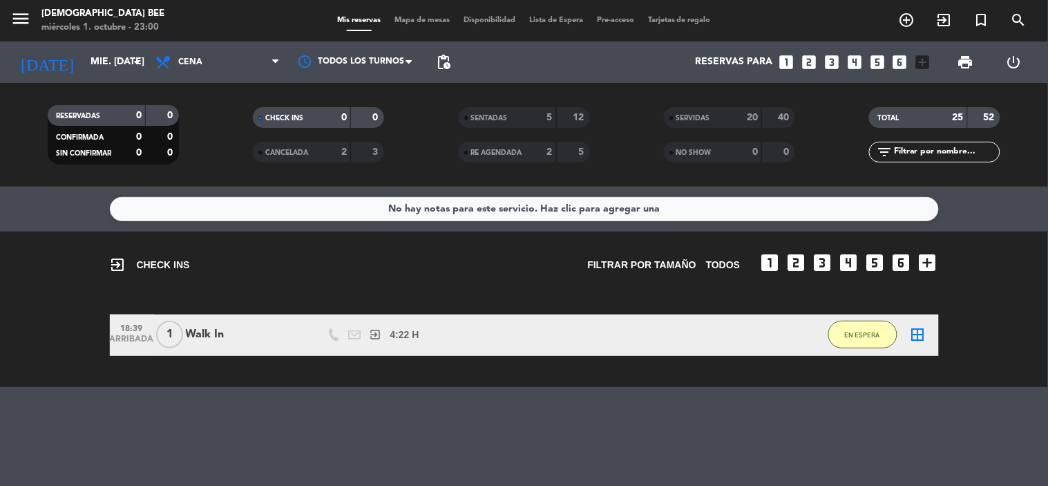
click at [513, 119] on div "SENTADAS" at bounding box center [494, 118] width 64 height 16
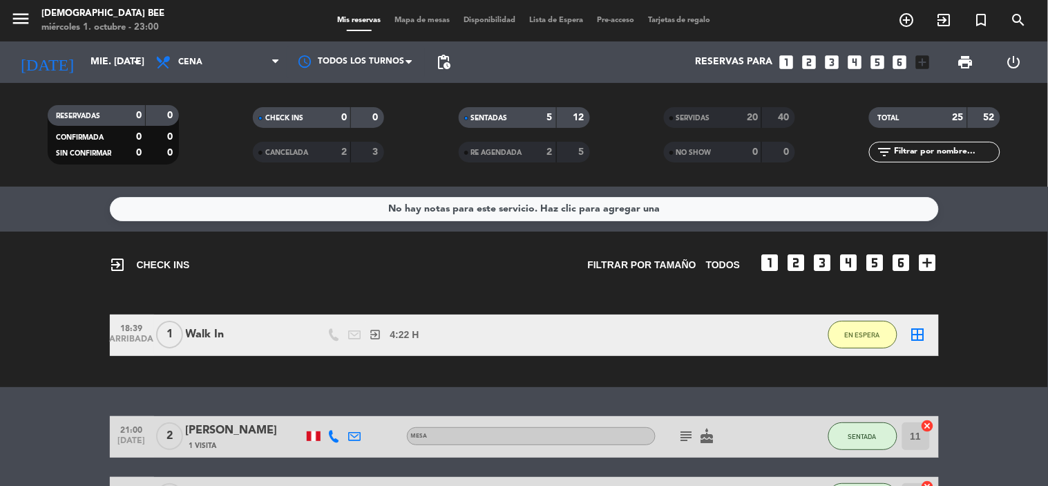
click at [698, 117] on span "SERVIDAS" at bounding box center [693, 118] width 34 height 7
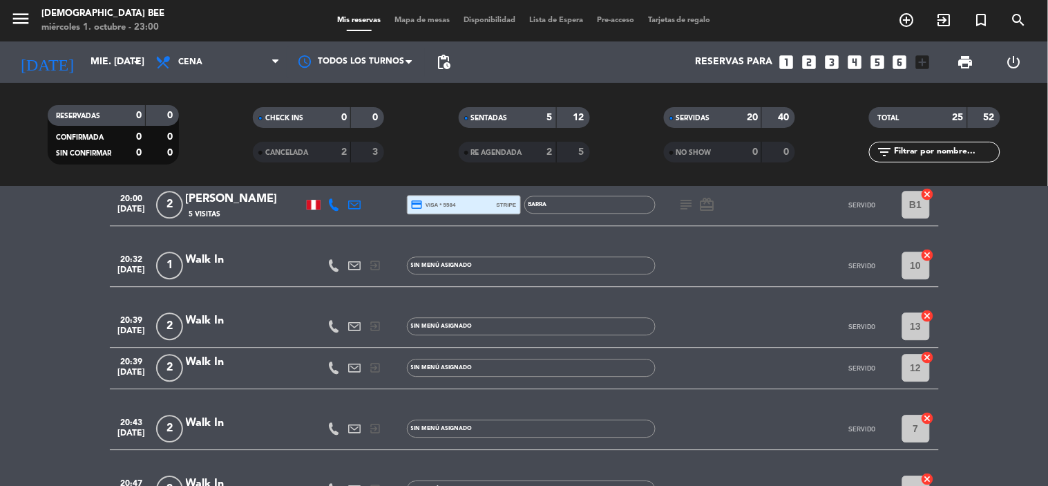
scroll to position [865, 0]
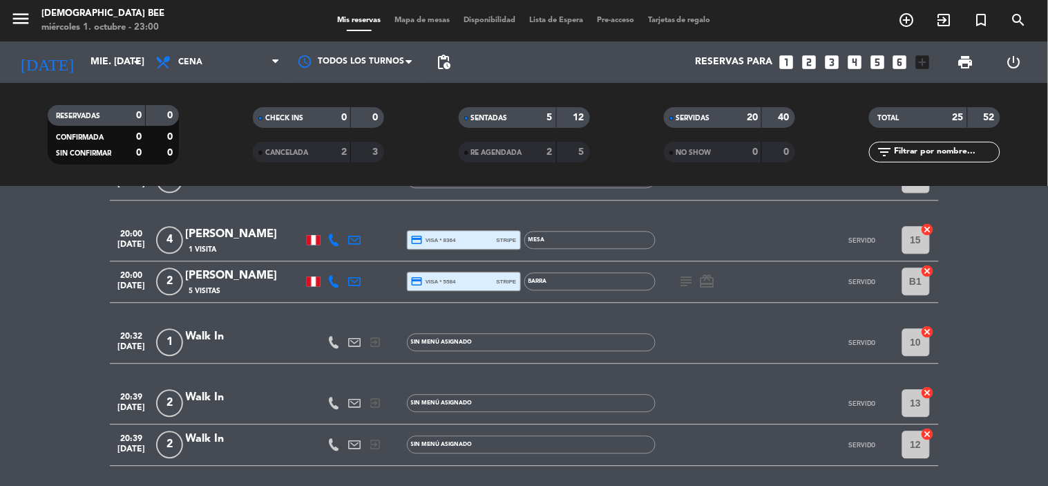
click at [221, 226] on div "[PERSON_NAME]" at bounding box center [244, 234] width 117 height 18
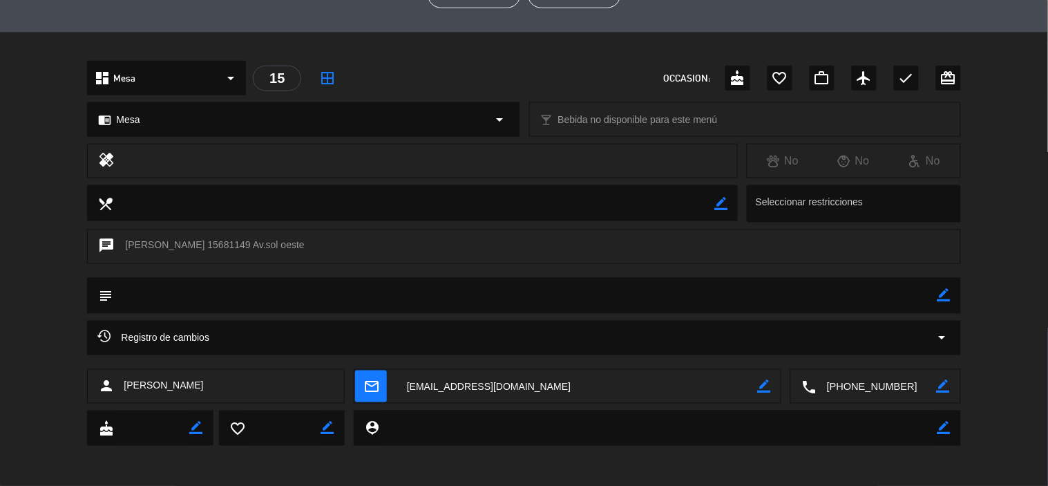
scroll to position [377, 0]
drag, startPoint x: 210, startPoint y: 239, endPoint x: 249, endPoint y: 246, distance: 39.3
click at [249, 246] on div "chat [PERSON_NAME] 15681149 Av.sol oeste" at bounding box center [523, 245] width 873 height 35
copy div "15681149"
